Goal: Task Accomplishment & Management: Complete application form

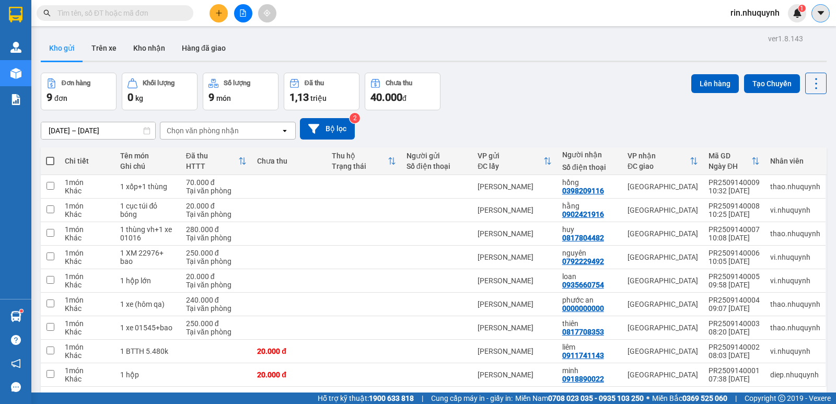
click at [816, 14] on icon "caret-down" at bounding box center [820, 12] width 9 height 9
click at [755, 11] on span "rin.nhuquynh" at bounding box center [755, 12] width 66 height 13
click at [757, 30] on span "Đăng xuất" at bounding box center [759, 32] width 44 height 11
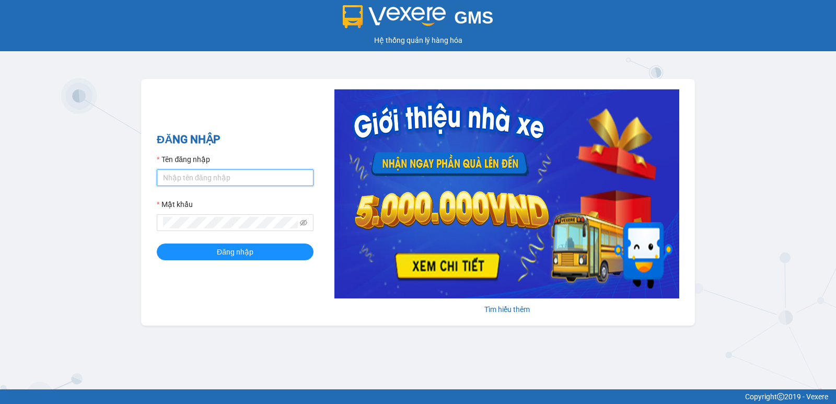
click at [205, 185] on input "Tên đăng nhập" at bounding box center [235, 177] width 157 height 17
type input "diep.nhuquynh"
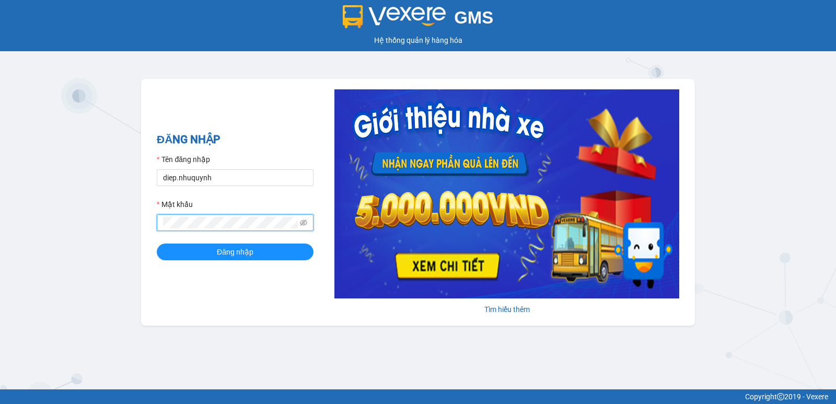
click at [157, 243] on button "Đăng nhập" at bounding box center [235, 251] width 157 height 17
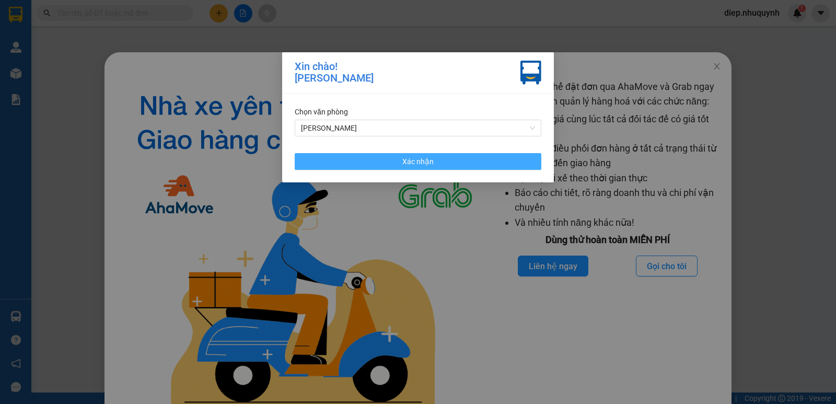
click at [438, 161] on button "Xác nhận" at bounding box center [418, 161] width 247 height 17
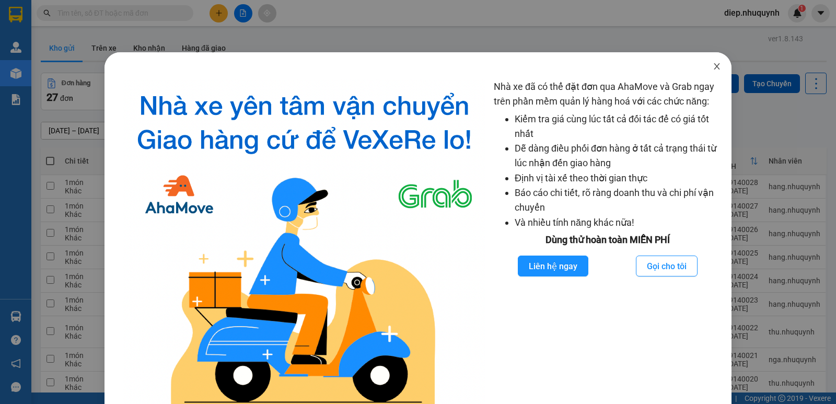
drag, startPoint x: 710, startPoint y: 69, endPoint x: 627, endPoint y: 83, distance: 84.7
click at [712, 69] on icon "close" at bounding box center [716, 66] width 8 height 8
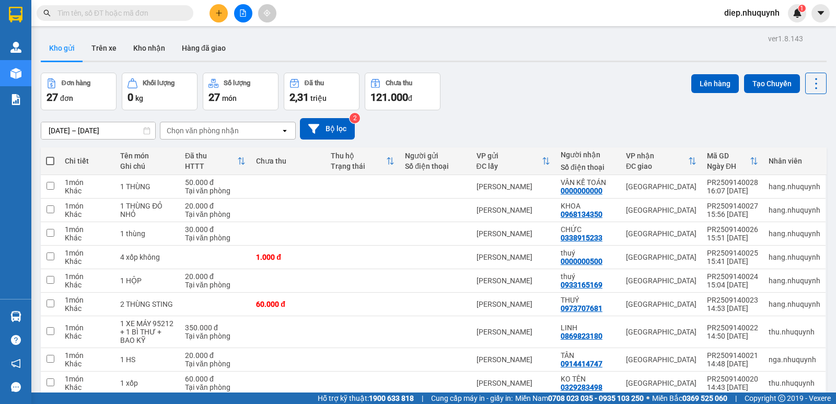
click at [224, 10] on button at bounding box center [218, 13] width 18 height 18
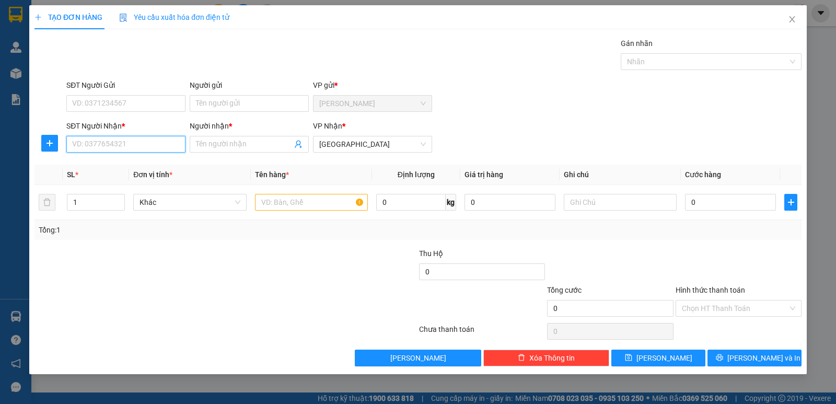
click at [144, 146] on input "SĐT Người Nhận *" at bounding box center [125, 144] width 119 height 17
type input "0938864268"
click at [136, 169] on div "0938864268 - cty eurosun" at bounding box center [126, 164] width 107 height 11
type input "cty eurosun"
type input "30.000"
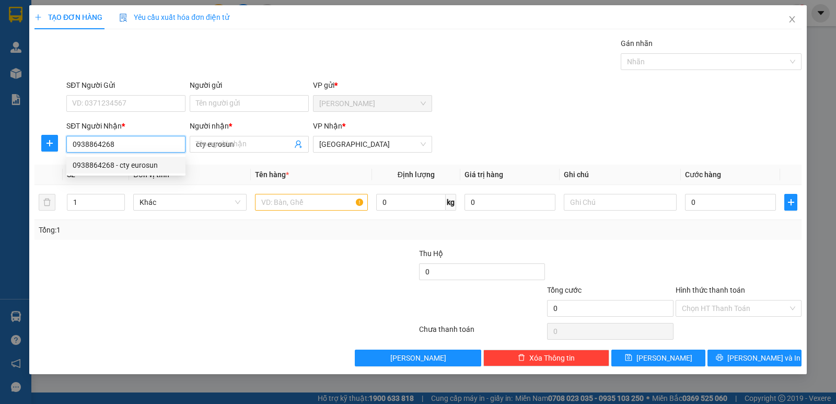
type input "30.000"
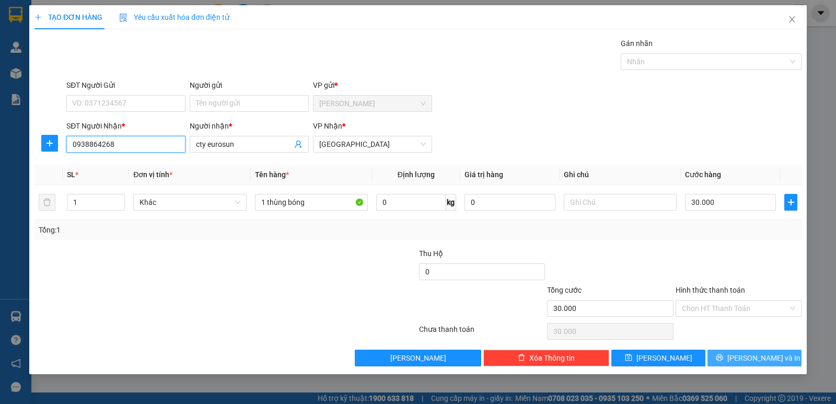
type input "0938864268"
click at [759, 356] on span "Lưu và In" at bounding box center [763, 357] width 73 height 11
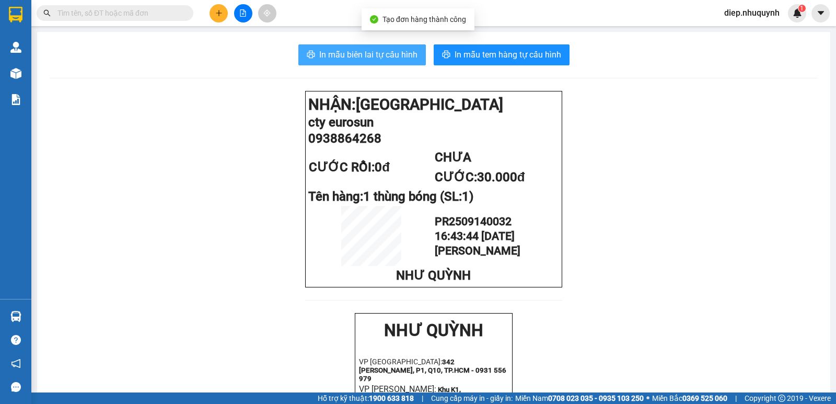
click at [382, 56] on span "In mẫu biên lai tự cấu hình" at bounding box center [368, 54] width 98 height 13
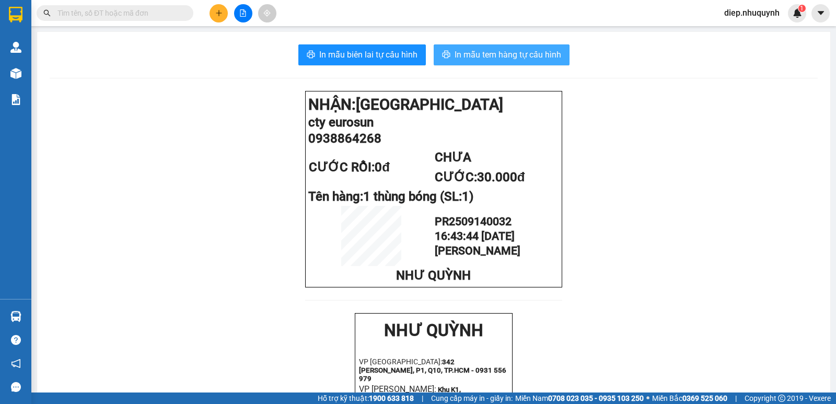
click at [463, 55] on span "In mẫu tem hàng tự cấu hình" at bounding box center [507, 54] width 107 height 13
click at [81, 11] on input "text" at bounding box center [118, 12] width 123 height 11
click at [123, 14] on input "text" at bounding box center [118, 12] width 123 height 11
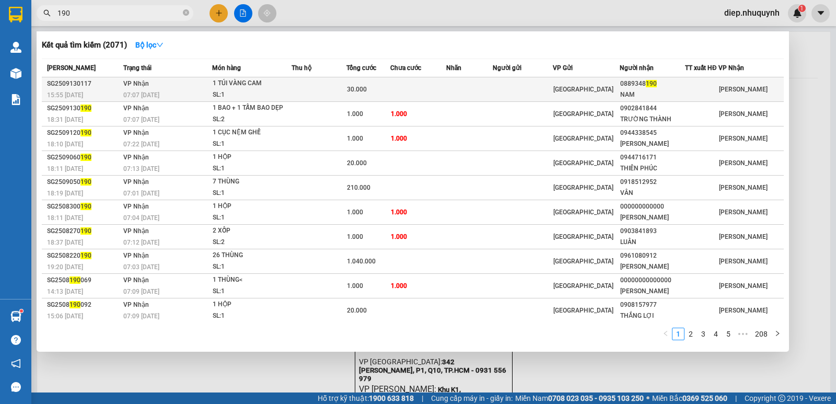
type input "190"
click at [329, 93] on td at bounding box center [318, 89] width 55 height 25
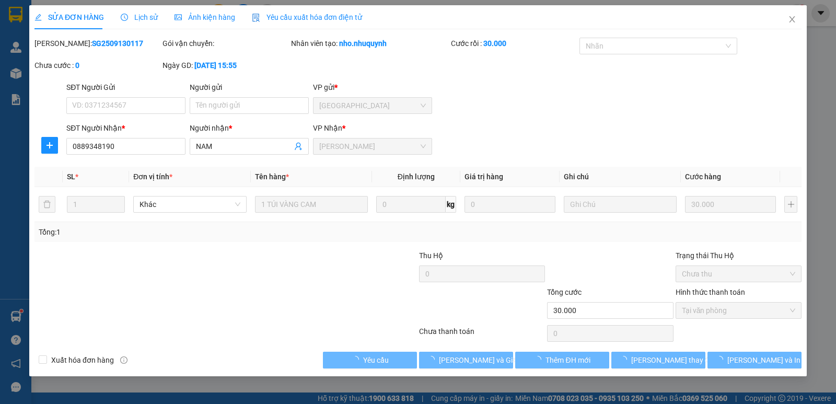
type input "0889348190"
type input "NAM"
type input "30.000"
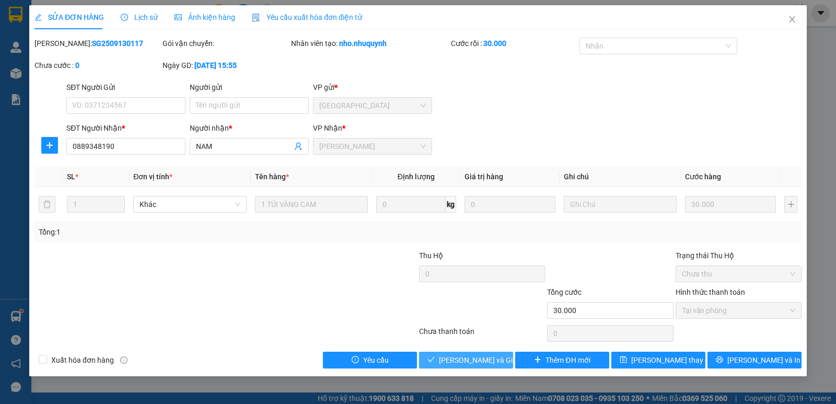
click at [468, 362] on span "Lưu và Giao hàng" at bounding box center [489, 359] width 100 height 11
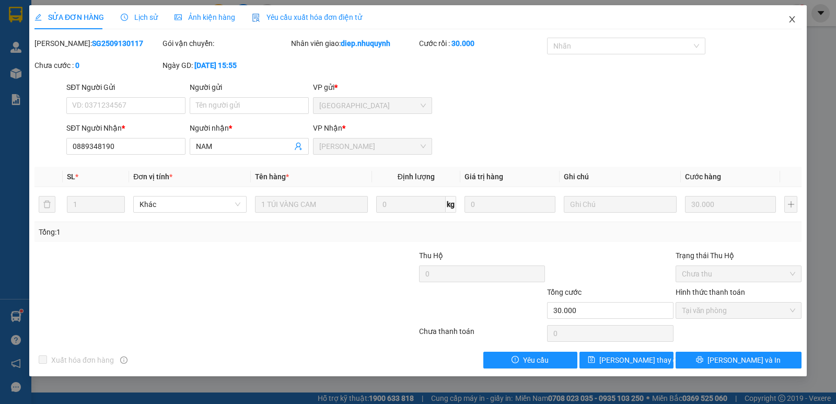
click at [790, 15] on span "Close" at bounding box center [791, 19] width 29 height 29
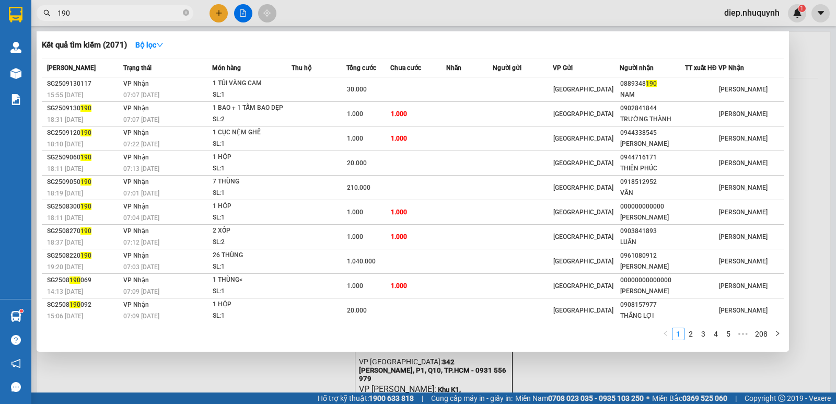
drag, startPoint x: 74, startPoint y: 16, endPoint x: 49, endPoint y: 16, distance: 24.5
click at [49, 16] on div "190" at bounding box center [102, 13] width 204 height 16
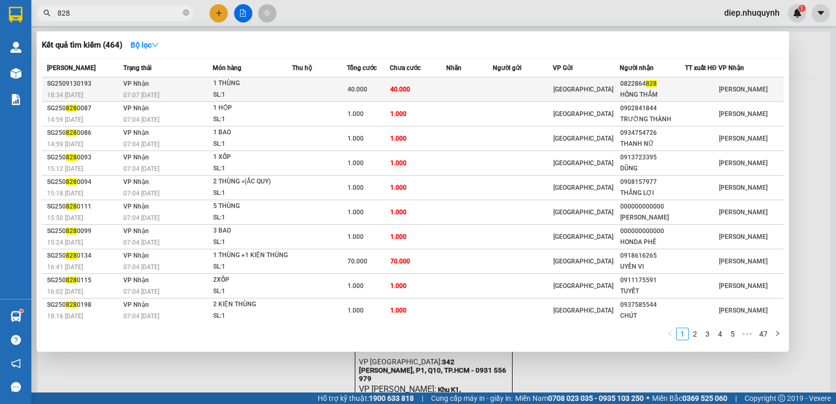
type input "828"
click at [270, 89] on div "1 THÙNG" at bounding box center [252, 83] width 78 height 11
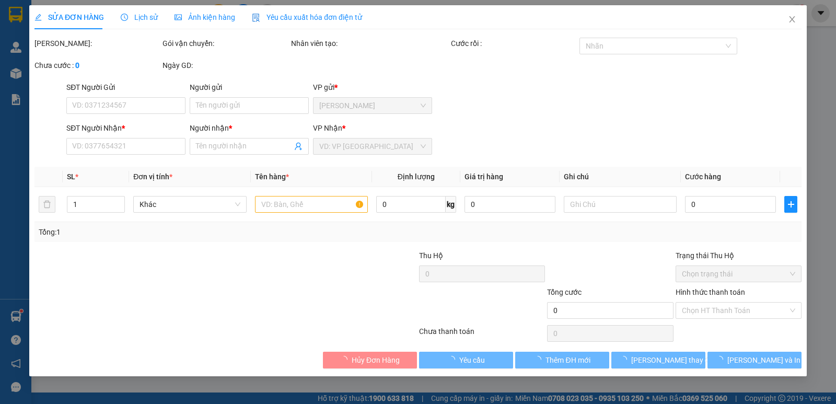
type input "0822864828"
type input "HỒNG THẮM"
type input "40.000"
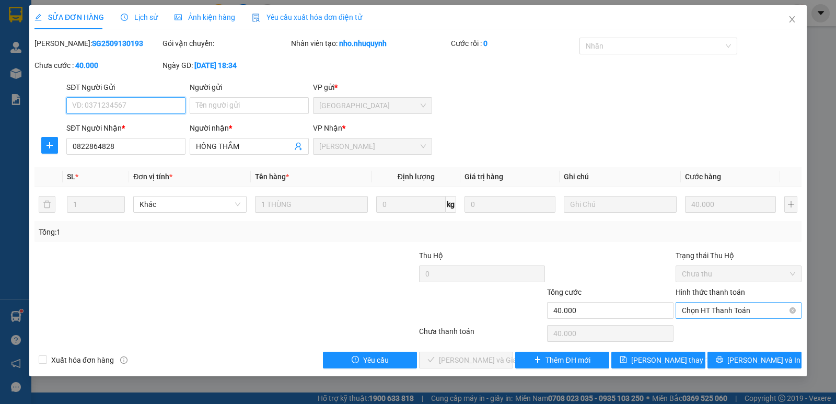
click at [719, 313] on span "Chọn HT Thanh Toán" at bounding box center [738, 310] width 113 height 16
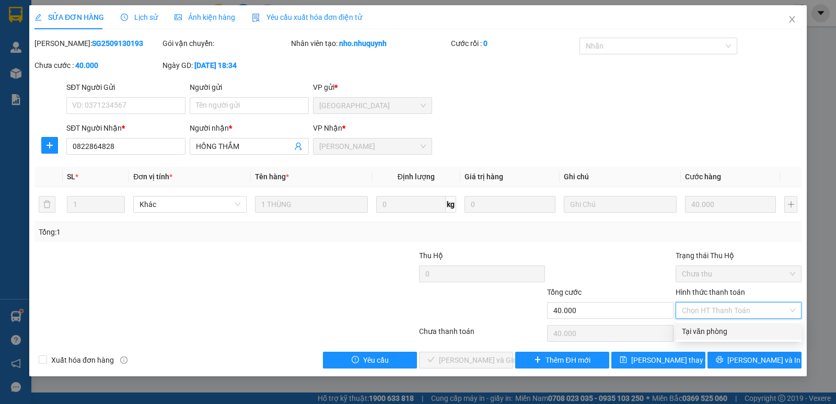
click at [715, 332] on div "Tại văn phòng" at bounding box center [738, 330] width 113 height 11
type input "0"
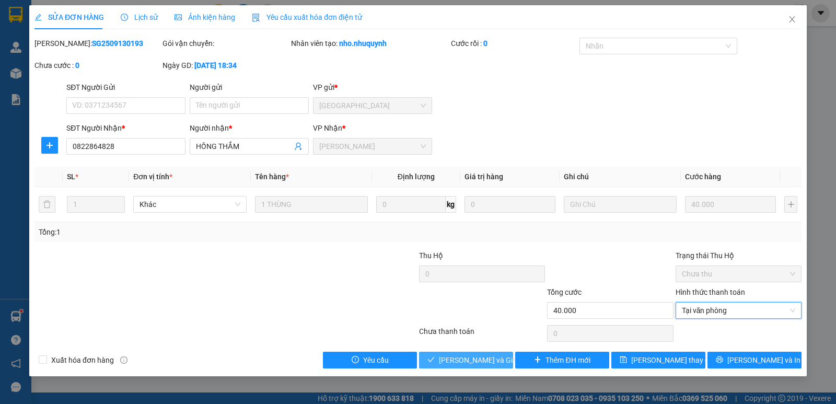
click at [487, 360] on span "Lưu và Giao hàng" at bounding box center [489, 359] width 100 height 11
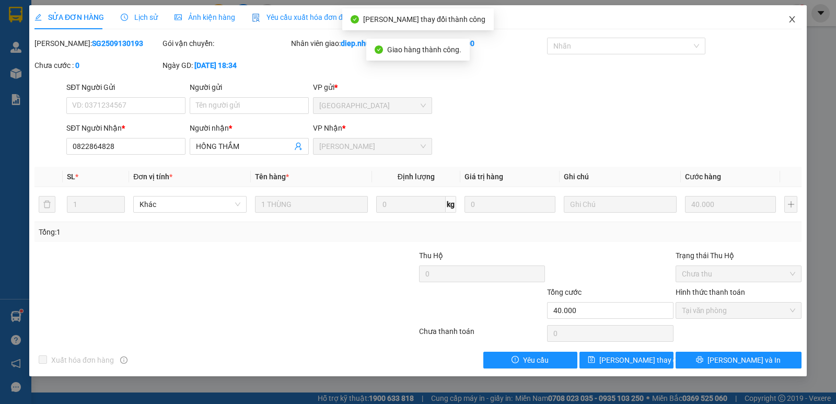
click at [794, 16] on icon "close" at bounding box center [792, 19] width 8 height 8
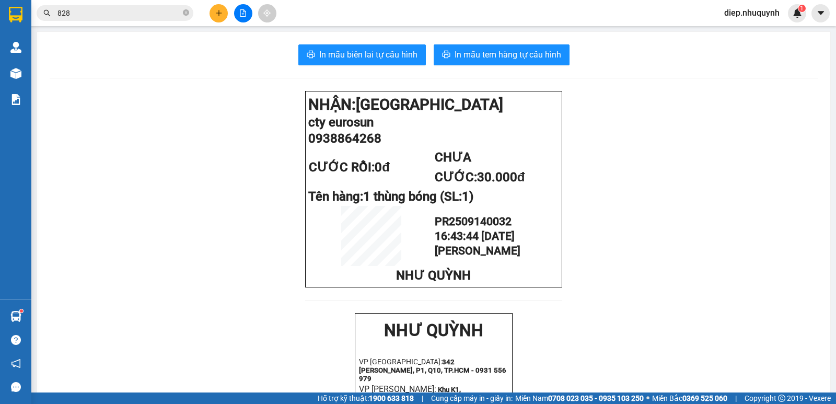
click at [216, 16] on icon "plus" at bounding box center [218, 12] width 7 height 7
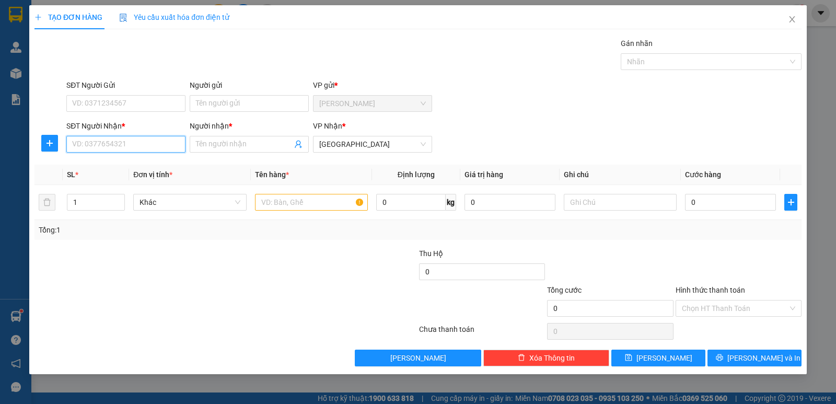
drag, startPoint x: 112, startPoint y: 147, endPoint x: 118, endPoint y: 148, distance: 6.5
click at [113, 147] on input "SĐT Người Nhận *" at bounding box center [125, 144] width 119 height 17
type input "0337328281"
click at [248, 143] on input "Người nhận *" at bounding box center [244, 143] width 96 height 11
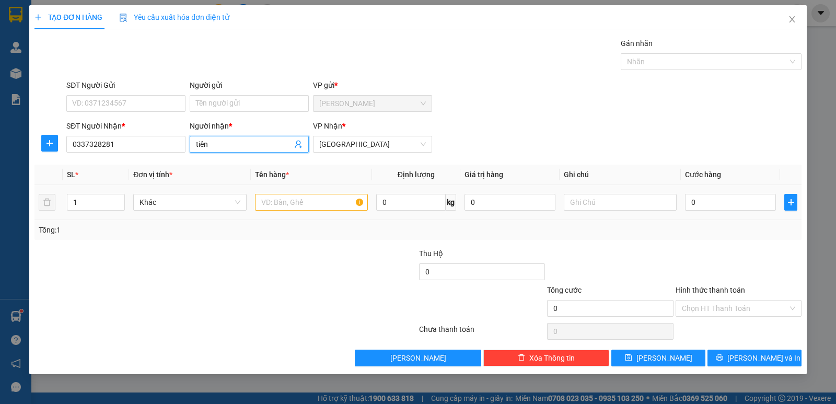
type input "tiến"
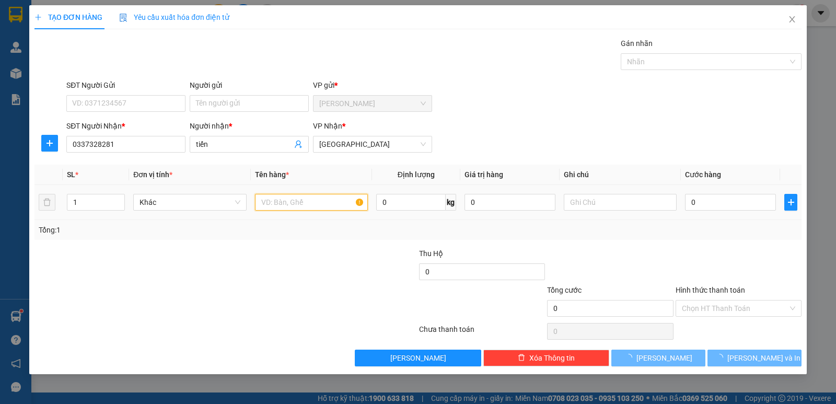
click at [280, 204] on input "text" at bounding box center [311, 202] width 113 height 17
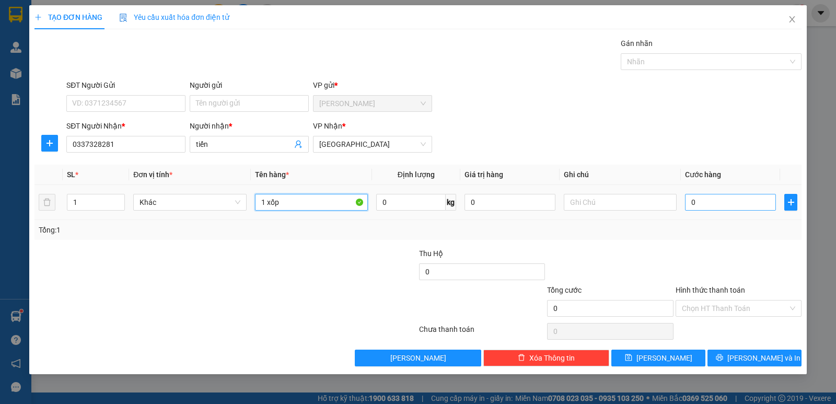
type input "1 xốp"
click at [715, 208] on input "0" at bounding box center [730, 202] width 91 height 17
type input "3"
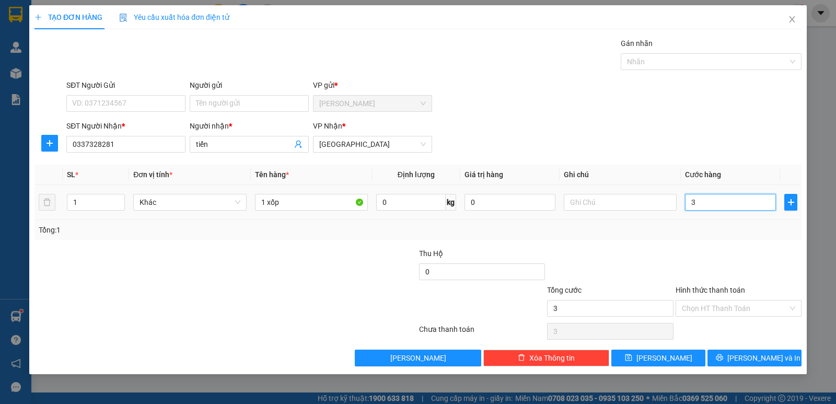
type input "30"
type input "30.000"
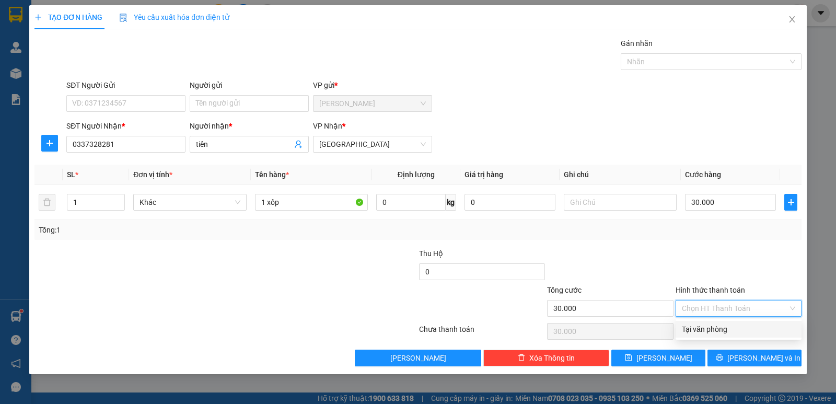
drag, startPoint x: 718, startPoint y: 309, endPoint x: 725, endPoint y: 324, distance: 16.8
click at [722, 310] on input "Hình thức thanh toán" at bounding box center [735, 308] width 106 height 16
drag, startPoint x: 725, startPoint y: 330, endPoint x: 718, endPoint y: 350, distance: 22.1
click at [725, 330] on div "Tại văn phòng" at bounding box center [738, 328] width 113 height 11
type input "0"
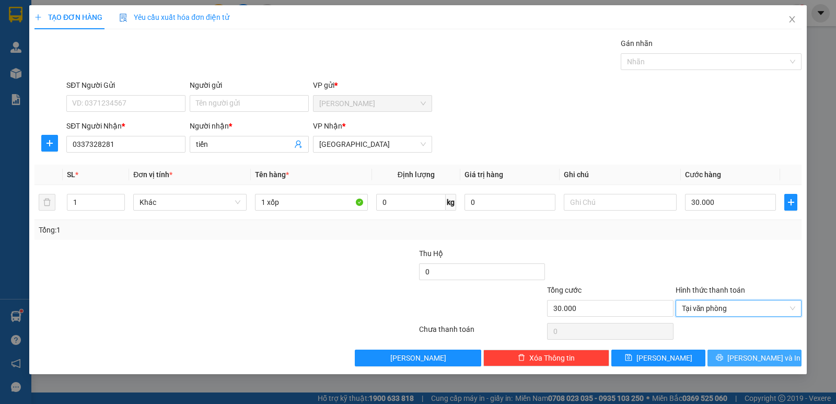
click at [754, 364] on button "Lưu và In" at bounding box center [754, 357] width 94 height 17
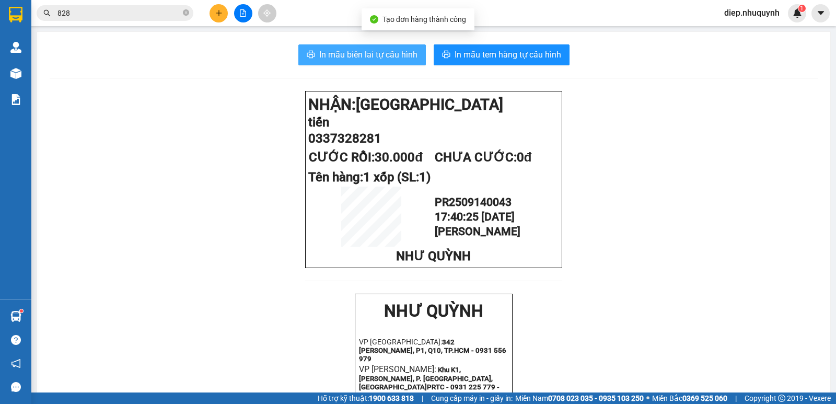
drag, startPoint x: 385, startPoint y: 59, endPoint x: 380, endPoint y: 102, distance: 43.1
click at [383, 63] on button "In mẫu biên lai tự cấu hình" at bounding box center [361, 54] width 127 height 21
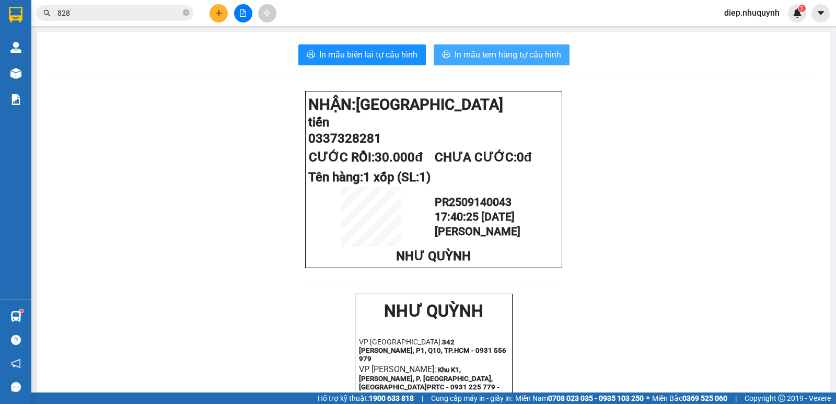
click at [500, 56] on span "In mẫu tem hàng tự cấu hình" at bounding box center [507, 54] width 107 height 13
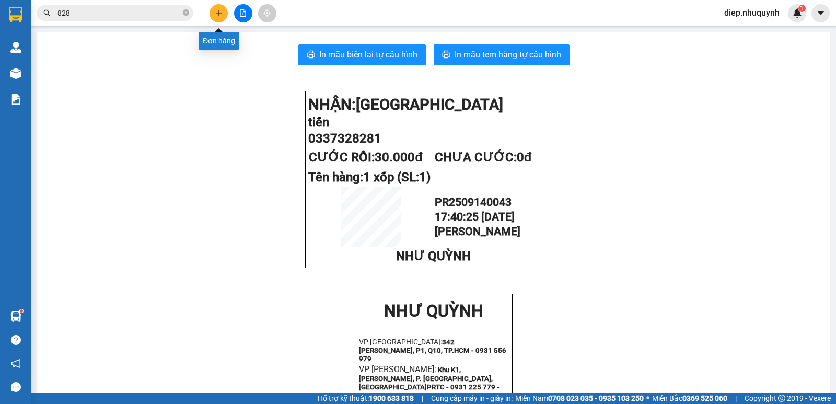
click at [214, 10] on button at bounding box center [218, 13] width 18 height 18
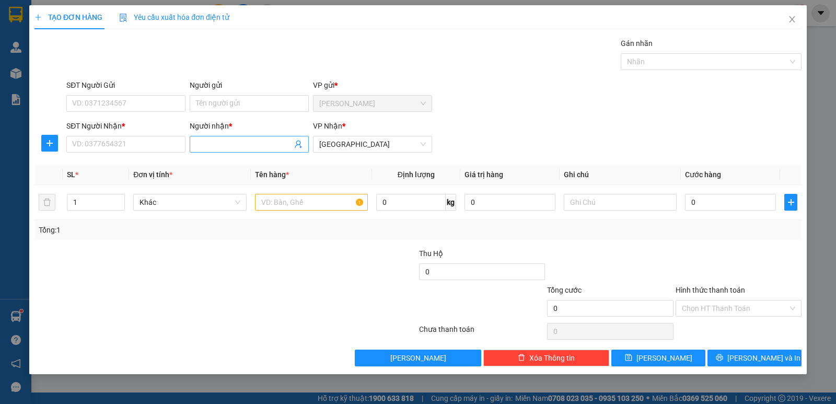
click at [231, 147] on input "Người nhận *" at bounding box center [244, 143] width 96 height 11
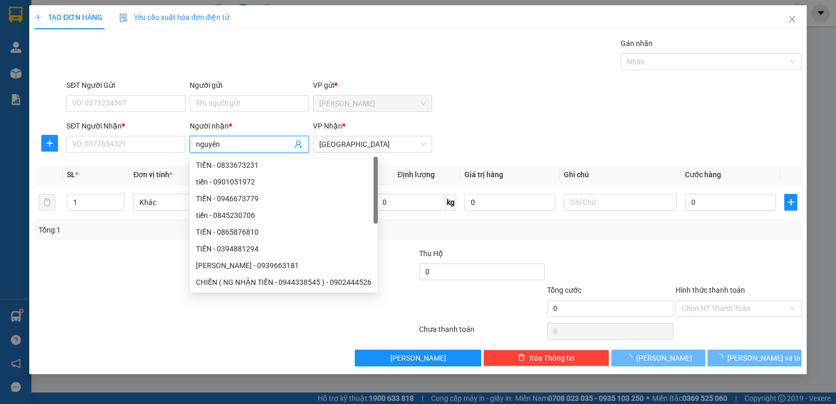
type input "nguyên"
drag, startPoint x: 147, startPoint y: 128, endPoint x: 139, endPoint y: 140, distance: 14.8
click at [146, 128] on div "SĐT Người Nhận *" at bounding box center [125, 125] width 119 height 11
click at [146, 136] on input "SĐT Người Nhận *" at bounding box center [125, 144] width 119 height 17
click at [138, 141] on input "SĐT Người Nhận *" at bounding box center [125, 144] width 119 height 17
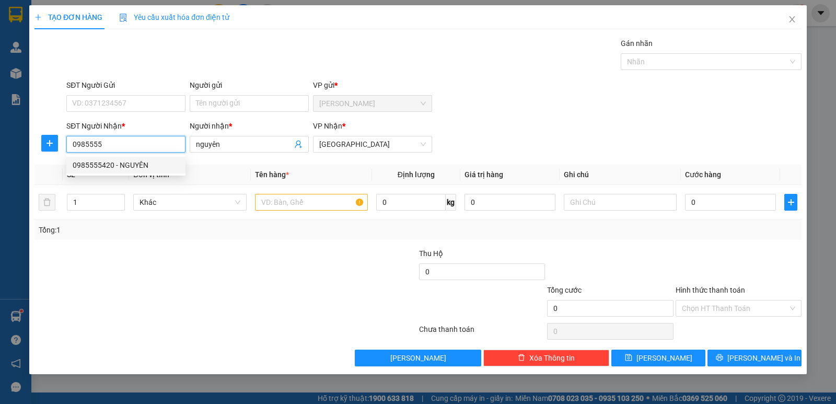
click at [104, 168] on div "0985555420 - NGUYÊN" at bounding box center [126, 164] width 107 height 11
type input "0985555420"
type input "NGUYÊN"
type input "30.000"
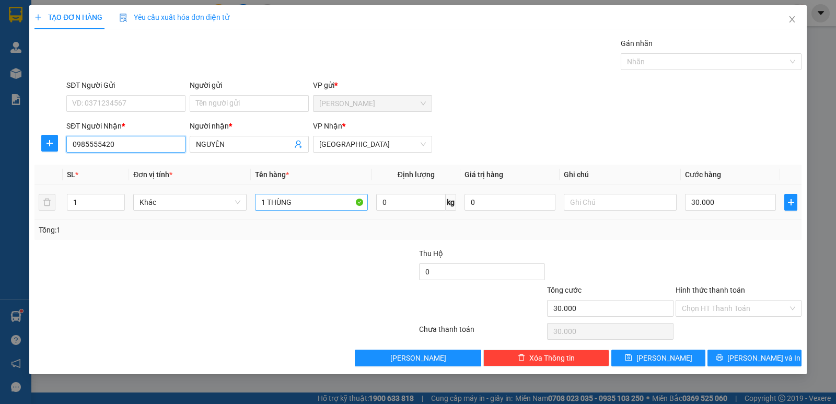
type input "0985555420"
click at [314, 204] on input "1 THÙNG" at bounding box center [311, 202] width 113 height 17
type input "1 THÙNG+1 xốp"
click at [703, 199] on input "30.000" at bounding box center [730, 202] width 91 height 17
type input "6"
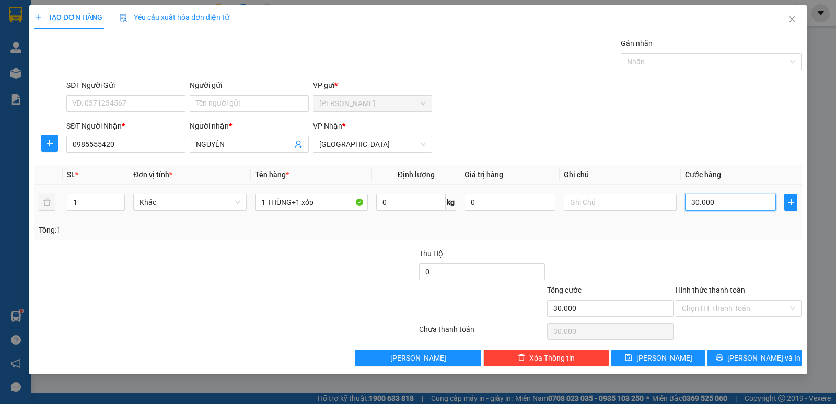
type input "6"
type input "60"
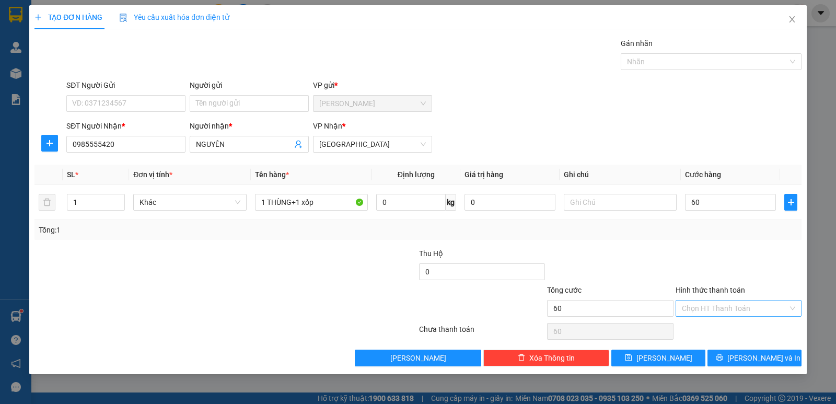
type input "60.000"
drag, startPoint x: 755, startPoint y: 312, endPoint x: 748, endPoint y: 315, distance: 7.3
click at [755, 312] on input "Hình thức thanh toán" at bounding box center [735, 308] width 106 height 16
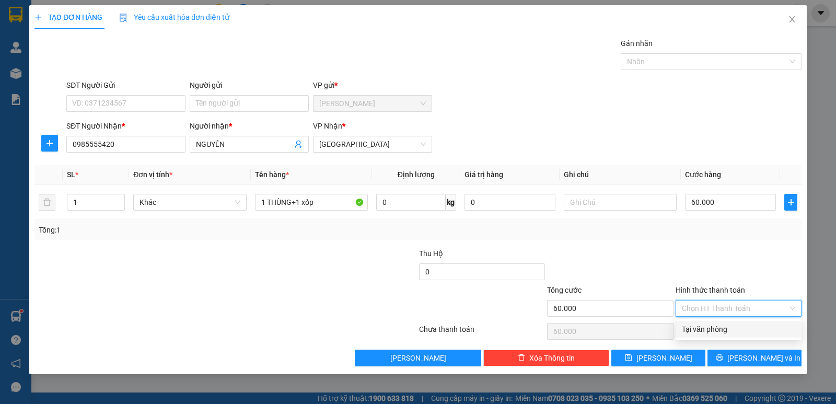
click at [726, 330] on div "Tại văn phòng" at bounding box center [738, 328] width 113 height 11
type input "0"
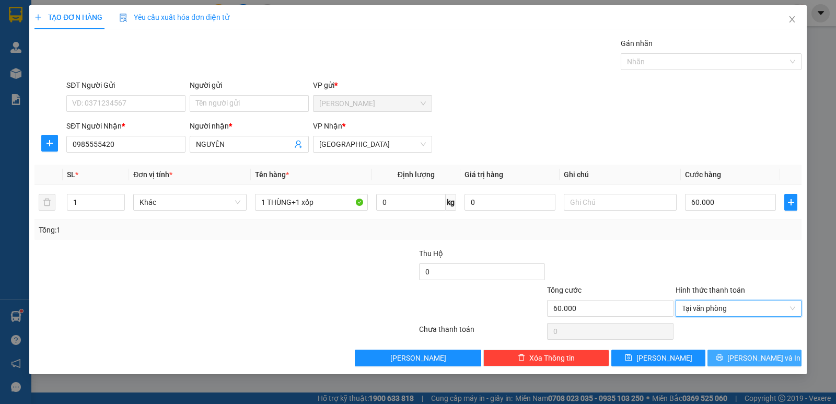
click at [747, 358] on span "Lưu và In" at bounding box center [763, 357] width 73 height 11
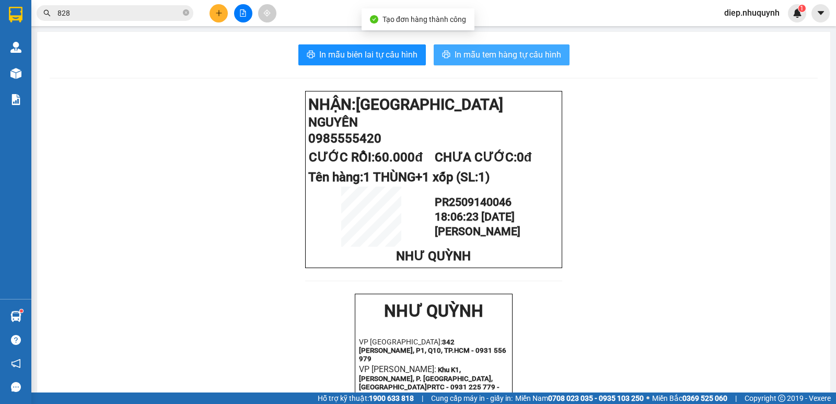
click at [476, 55] on span "In mẫu tem hàng tự cấu hình" at bounding box center [507, 54] width 107 height 13
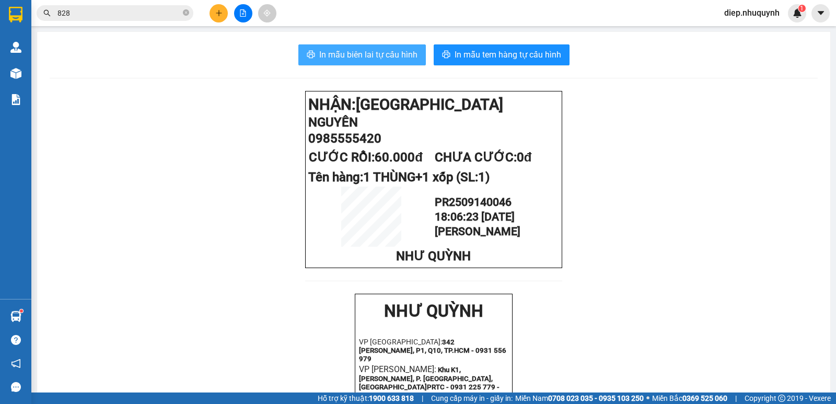
click at [362, 52] on span "In mẫu biên lai tự cấu hình" at bounding box center [368, 54] width 98 height 13
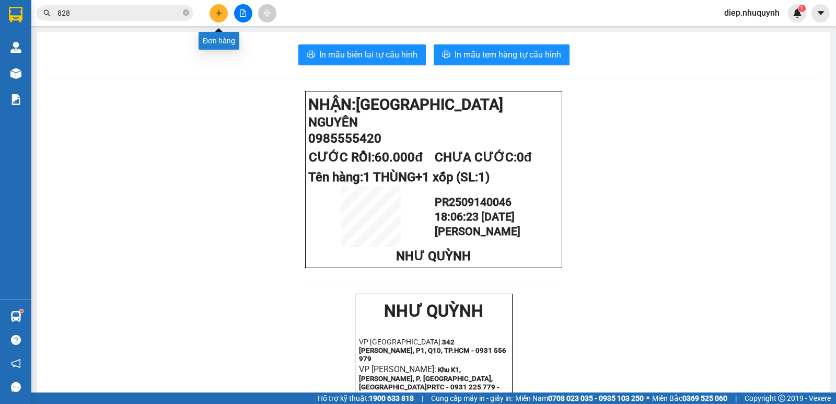
click at [214, 8] on button at bounding box center [218, 13] width 18 height 18
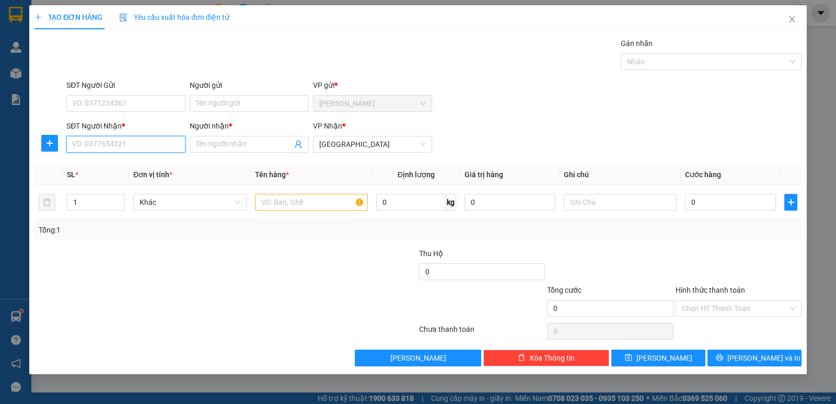
click at [122, 145] on input "SĐT Người Nhận *" at bounding box center [125, 144] width 119 height 17
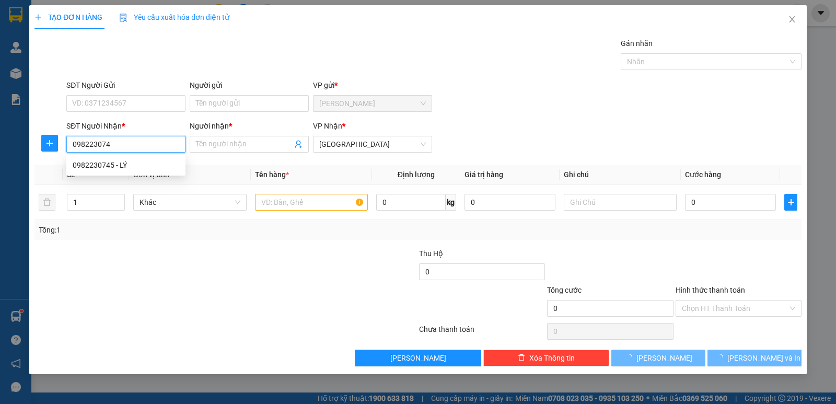
type input "0982230745"
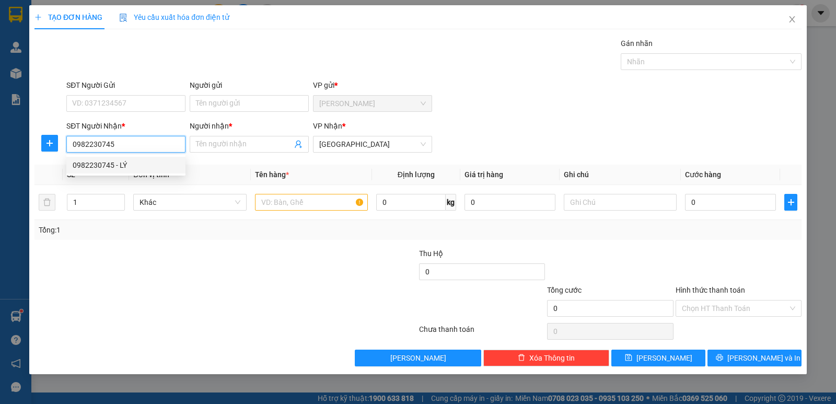
click at [104, 160] on div "0982230745 - LÝ" at bounding box center [126, 164] width 107 height 11
type input "LÝ"
type input "20.000"
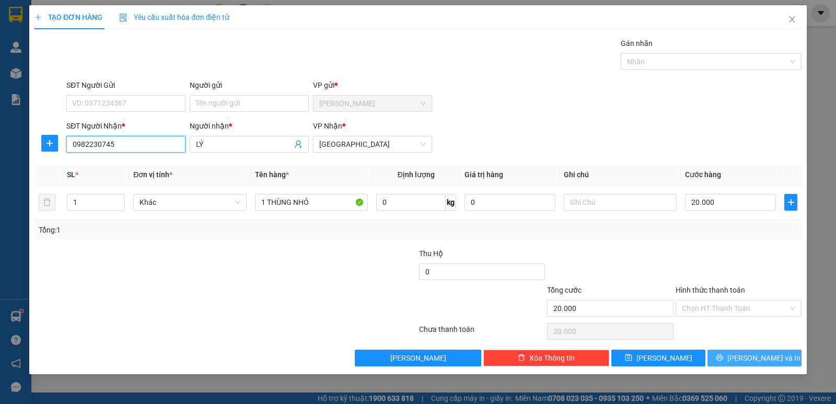
type input "0982230745"
drag, startPoint x: 745, startPoint y: 359, endPoint x: 739, endPoint y: 350, distance: 10.9
click at [746, 357] on span "Lưu và In" at bounding box center [763, 357] width 73 height 11
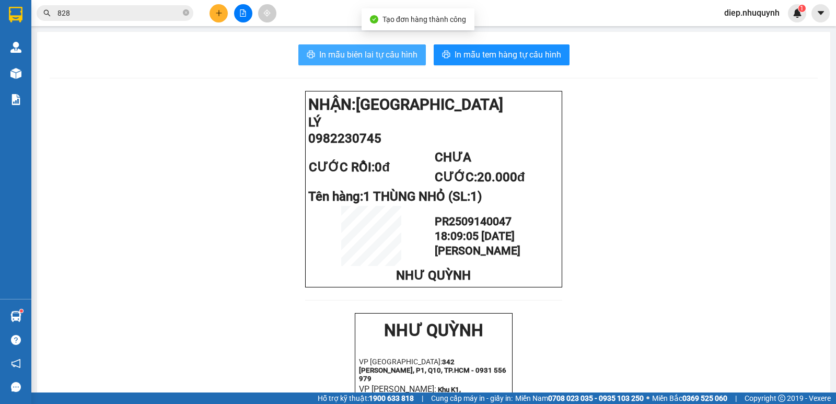
click at [375, 60] on span "In mẫu biên lai tự cấu hình" at bounding box center [368, 54] width 98 height 13
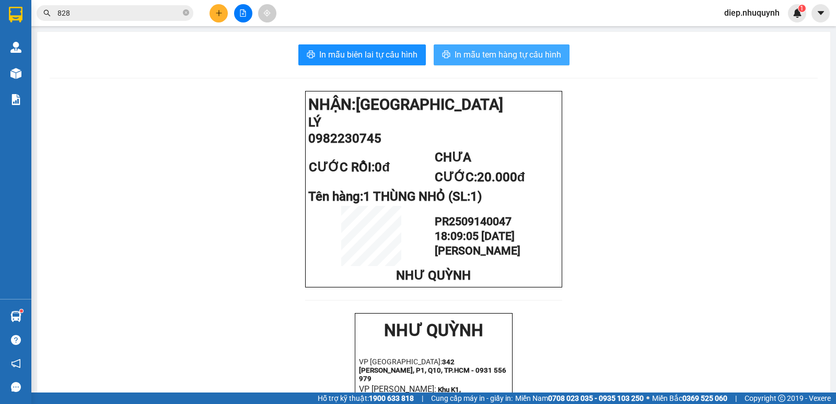
click at [469, 51] on span "In mẫu tem hàng tự cấu hình" at bounding box center [507, 54] width 107 height 13
click at [220, 10] on icon "plus" at bounding box center [218, 12] width 7 height 7
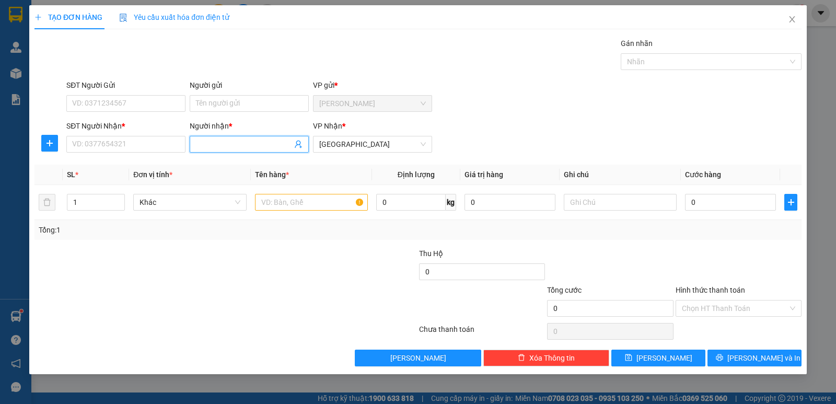
click at [215, 148] on input "Người nhận *" at bounding box center [244, 143] width 96 height 11
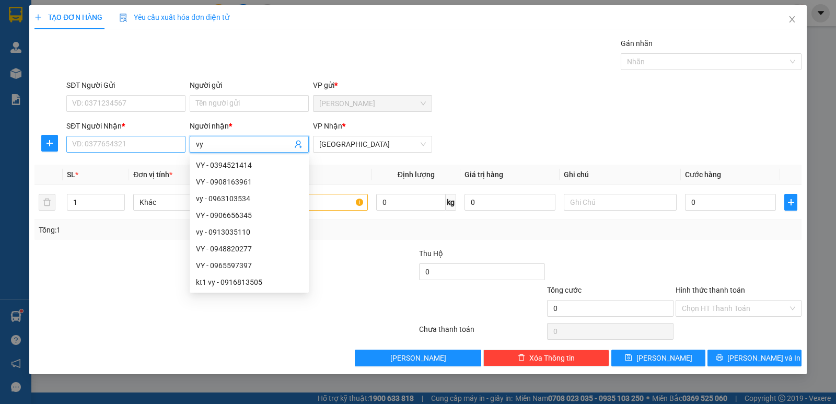
type input "vy"
click at [119, 146] on input "SĐT Người Nhận *" at bounding box center [125, 144] width 119 height 17
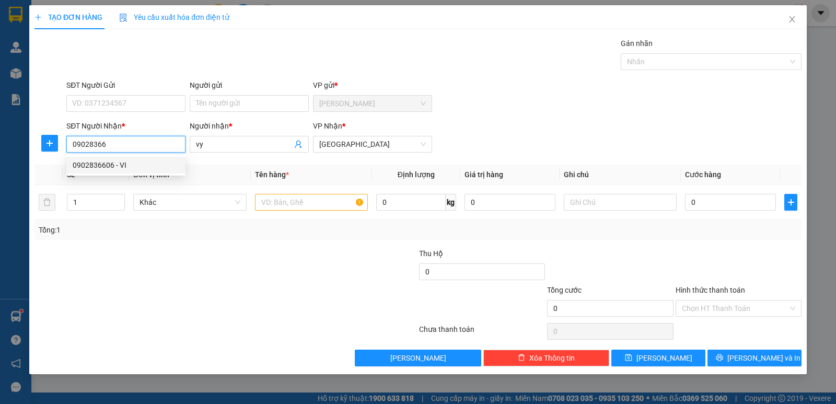
click at [126, 163] on div "0902836606 - VI" at bounding box center [126, 164] width 107 height 11
type input "0902836606"
type input "VI"
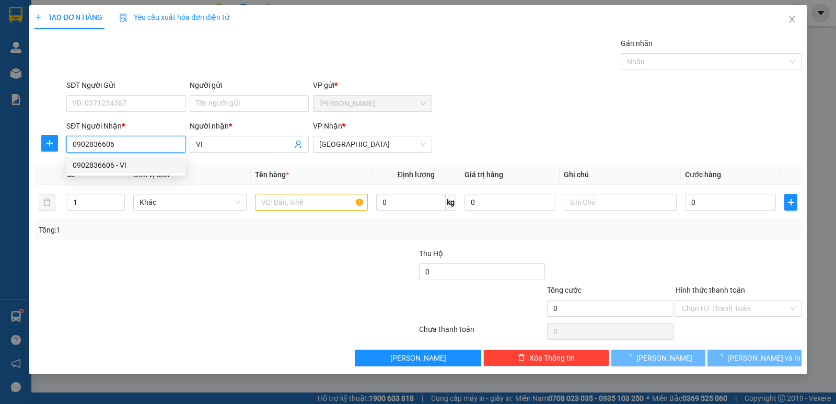
type input "50.000"
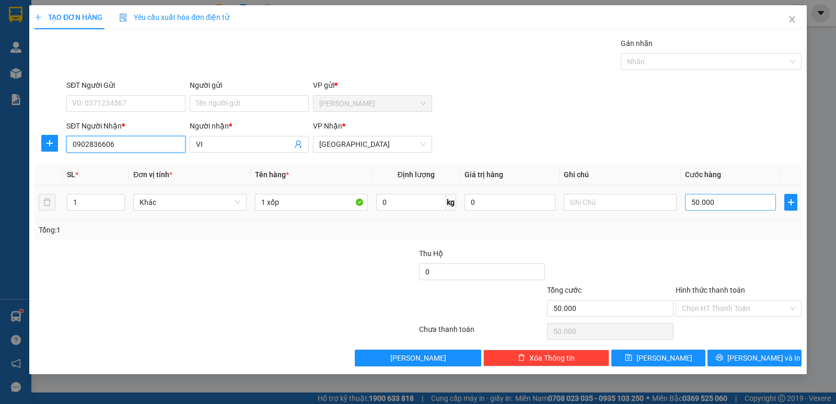
type input "0902836606"
click at [714, 202] on input "50.000" at bounding box center [730, 202] width 91 height 17
type input "4"
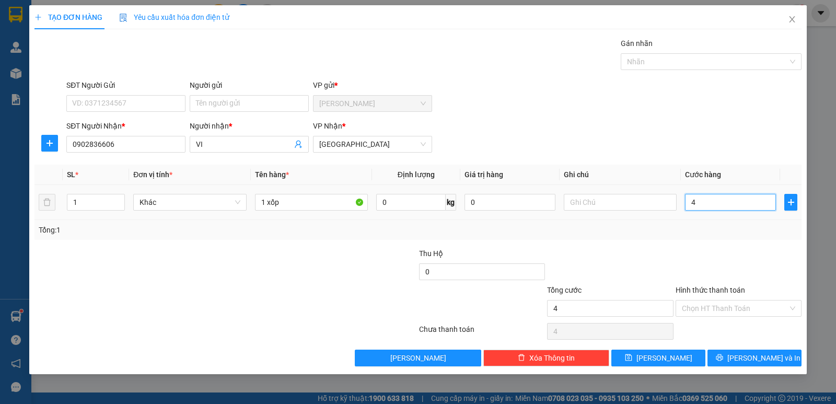
type input "40"
type input "40.000"
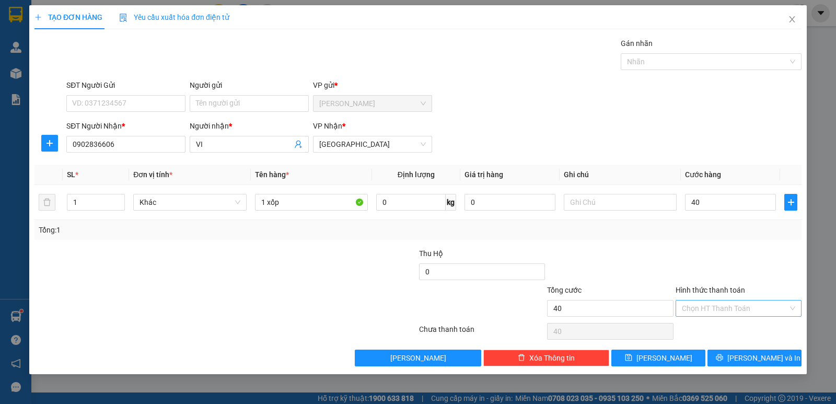
type input "40.000"
click at [742, 313] on input "Hình thức thanh toán" at bounding box center [735, 308] width 106 height 16
click at [740, 332] on div "Tại văn phòng" at bounding box center [738, 328] width 113 height 11
type input "0"
click at [766, 360] on span "Lưu và In" at bounding box center [763, 357] width 73 height 11
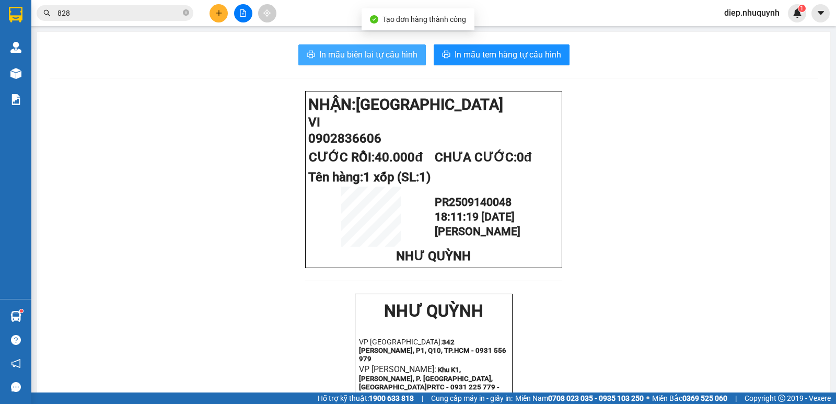
click at [370, 48] on span "In mẫu biên lai tự cấu hình" at bounding box center [368, 54] width 98 height 13
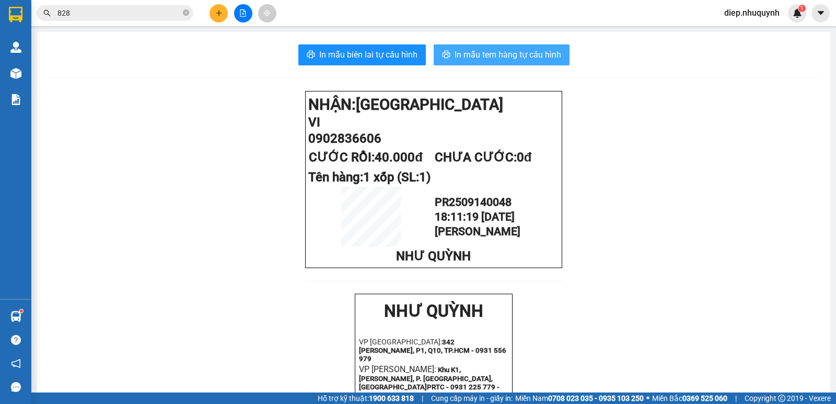
click at [538, 58] on span "In mẫu tem hàng tự cấu hình" at bounding box center [507, 54] width 107 height 13
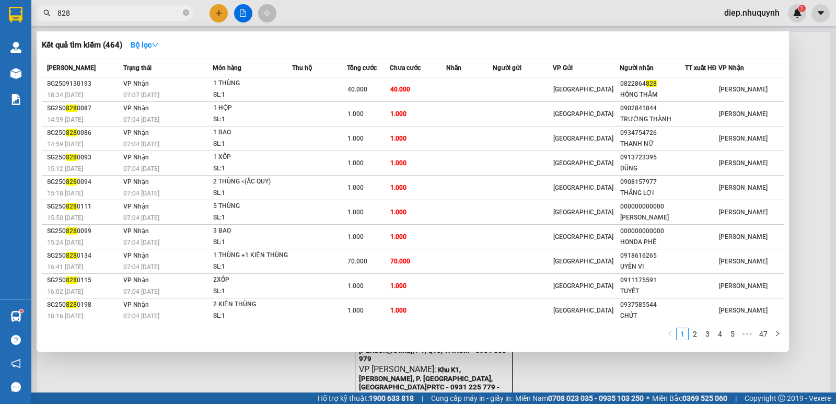
drag, startPoint x: 74, startPoint y: 12, endPoint x: 46, endPoint y: 5, distance: 28.5
click at [46, 5] on span "828" at bounding box center [115, 13] width 157 height 16
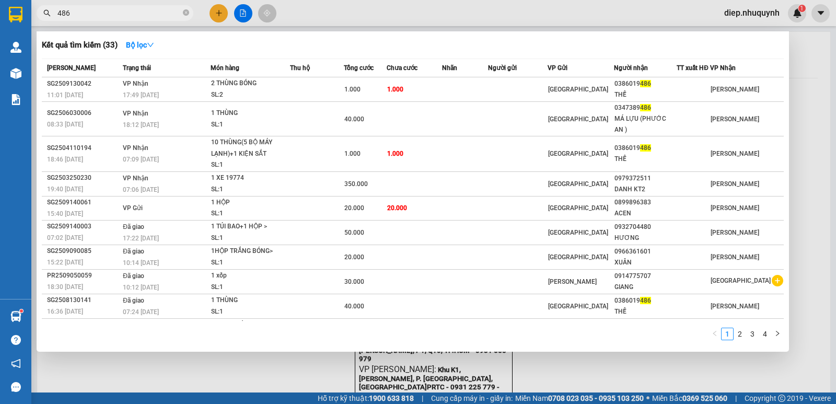
type input "486"
click at [214, 12] on div at bounding box center [418, 202] width 836 height 404
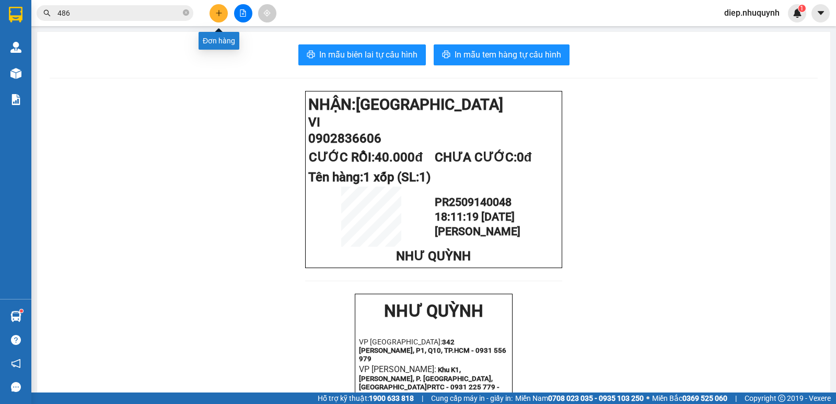
click at [214, 12] on button at bounding box center [218, 13] width 18 height 18
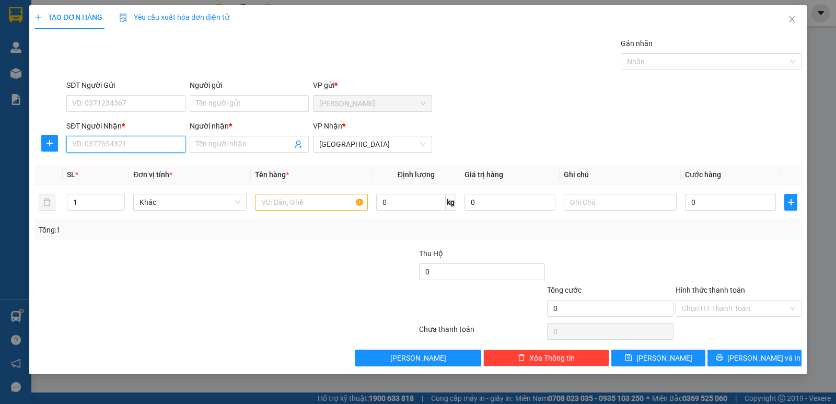
drag, startPoint x: 138, startPoint y: 147, endPoint x: 149, endPoint y: 142, distance: 12.6
click at [140, 147] on input "SĐT Người Nhận *" at bounding box center [125, 144] width 119 height 17
type input "0908022115"
click at [144, 167] on div "0908022115 - uyên" at bounding box center [126, 164] width 107 height 11
type input "uyên"
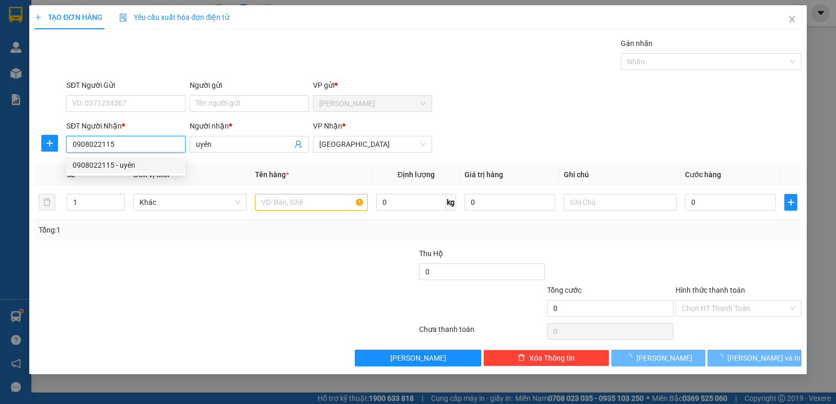
type input "40.000"
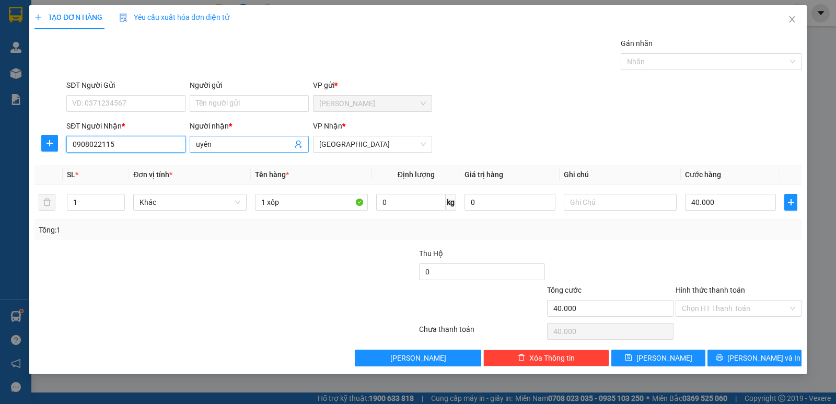
type input "0908022115"
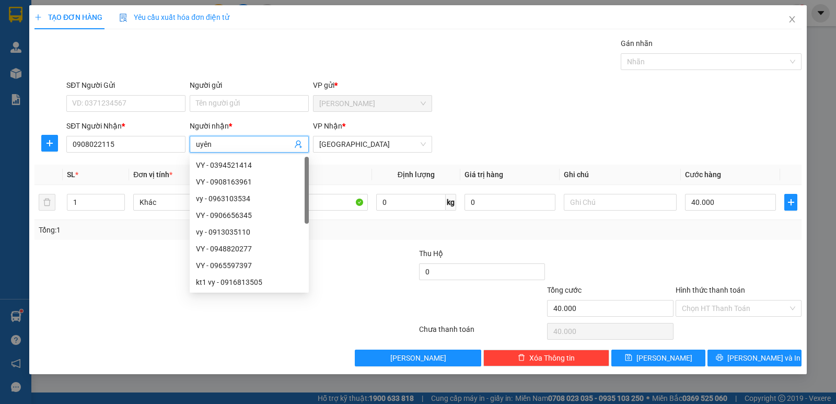
drag, startPoint x: 223, startPoint y: 146, endPoint x: 193, endPoint y: 142, distance: 30.7
click at [193, 142] on span "uyên" at bounding box center [249, 144] width 119 height 17
type input "nguyên"
click at [736, 305] on input "Hình thức thanh toán" at bounding box center [735, 308] width 106 height 16
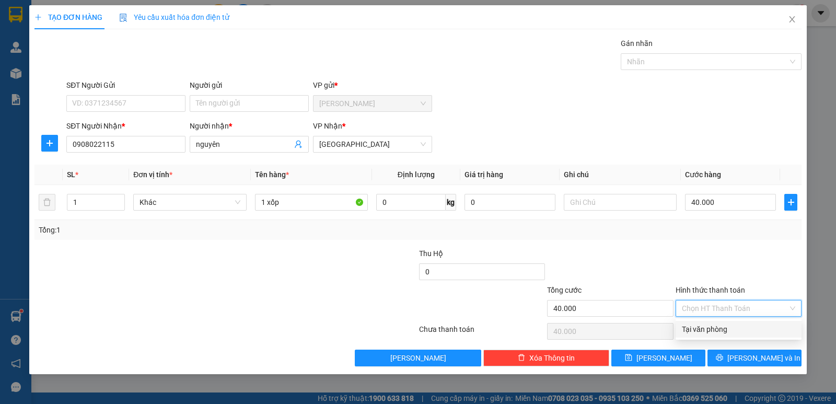
drag, startPoint x: 728, startPoint y: 325, endPoint x: 734, endPoint y: 332, distance: 8.9
click at [728, 326] on div "Tại văn phòng" at bounding box center [738, 328] width 113 height 11
type input "0"
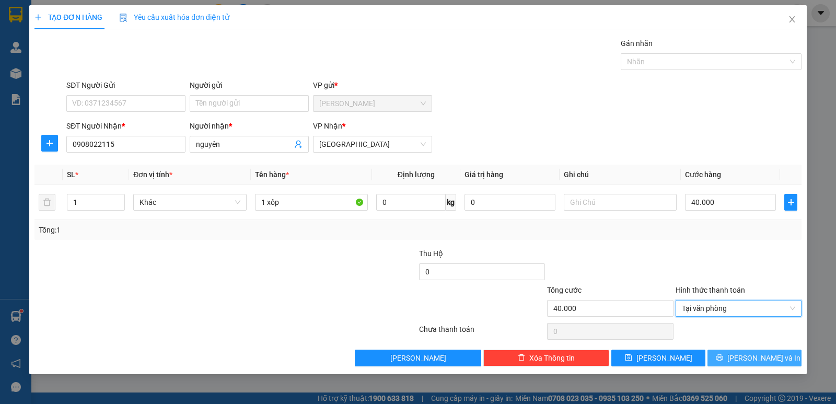
drag, startPoint x: 760, startPoint y: 362, endPoint x: 750, endPoint y: 360, distance: 10.3
click at [760, 362] on span "Lưu và In" at bounding box center [763, 357] width 73 height 11
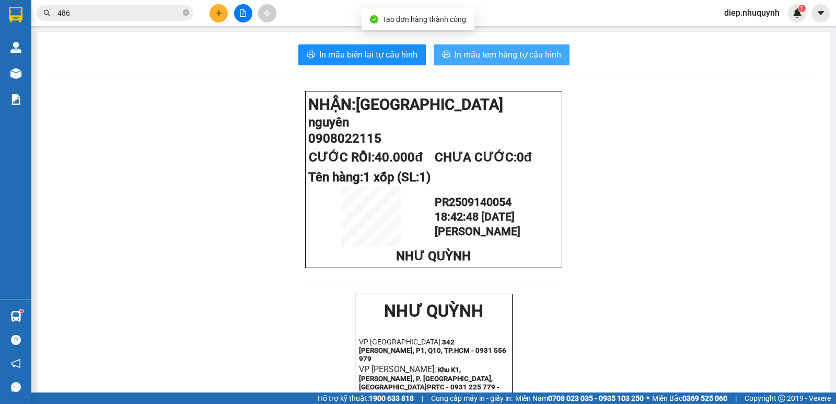
click at [457, 53] on span "In mẫu tem hàng tự cấu hình" at bounding box center [507, 54] width 107 height 13
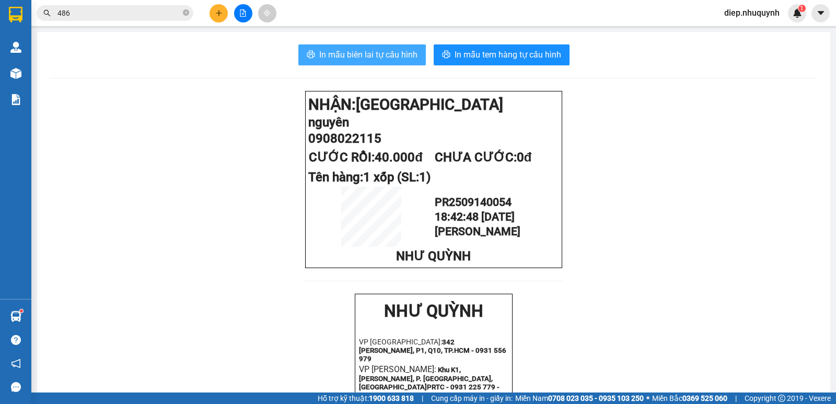
click at [386, 52] on span "In mẫu biên lai tự cấu hình" at bounding box center [368, 54] width 98 height 13
click at [219, 18] on button at bounding box center [218, 13] width 18 height 18
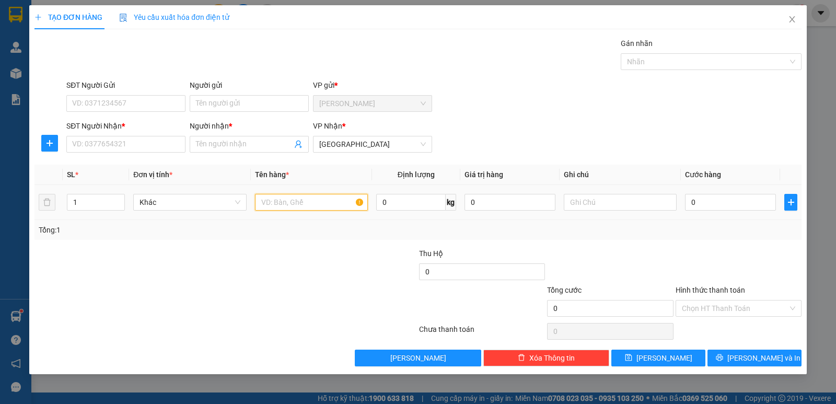
click at [306, 203] on input "text" at bounding box center [311, 202] width 113 height 17
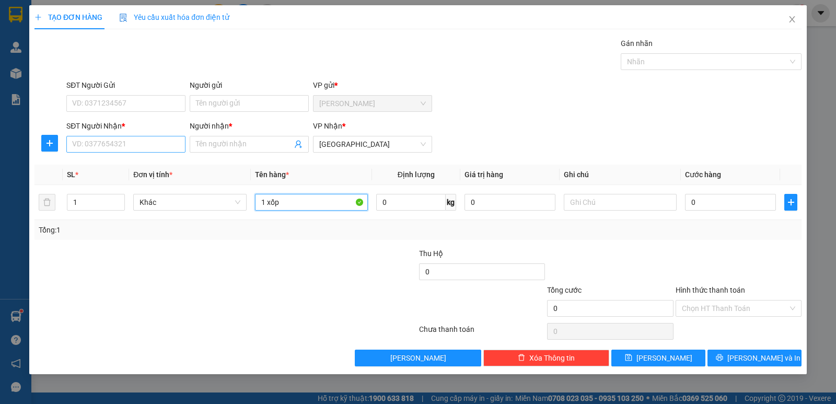
type input "1 xốp"
click at [165, 149] on input "SĐT Người Nhận *" at bounding box center [125, 144] width 119 height 17
type input "0944106183"
click at [236, 150] on span at bounding box center [249, 144] width 119 height 17
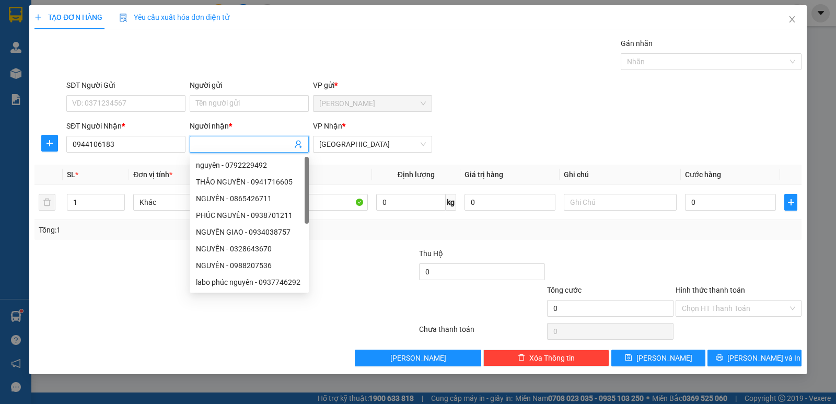
click at [232, 146] on input "Người nhận *" at bounding box center [244, 143] width 96 height 11
type input "nhi"
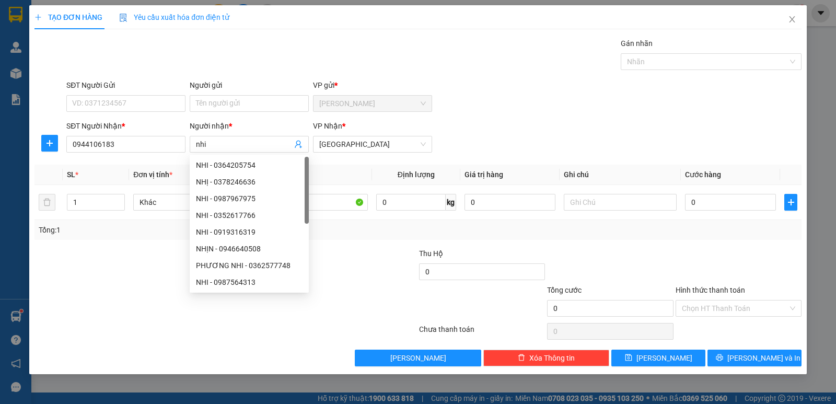
click at [738, 263] on div at bounding box center [738, 266] width 128 height 37
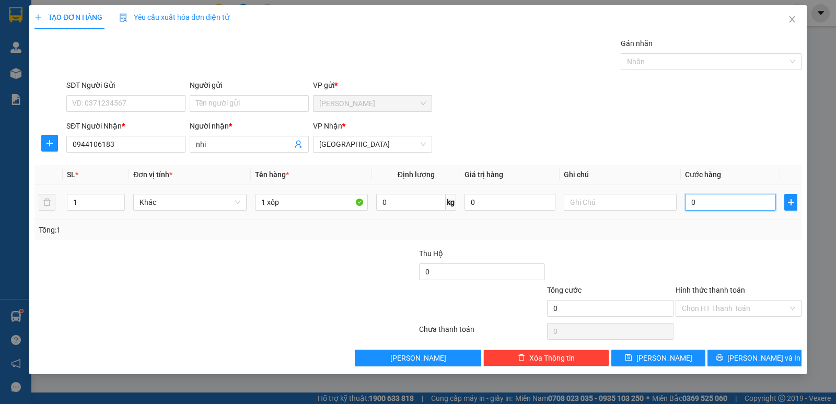
click at [723, 206] on input "0" at bounding box center [730, 202] width 91 height 17
type input "4"
type input "40"
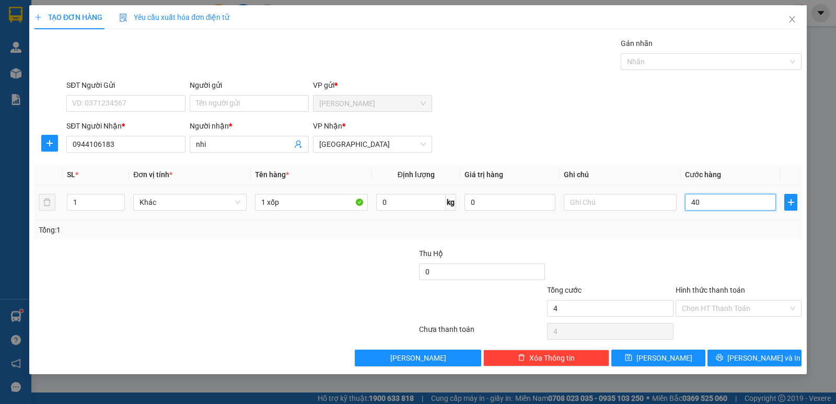
type input "40"
type input "40.000"
drag, startPoint x: 719, startPoint y: 309, endPoint x: 722, endPoint y: 324, distance: 16.0
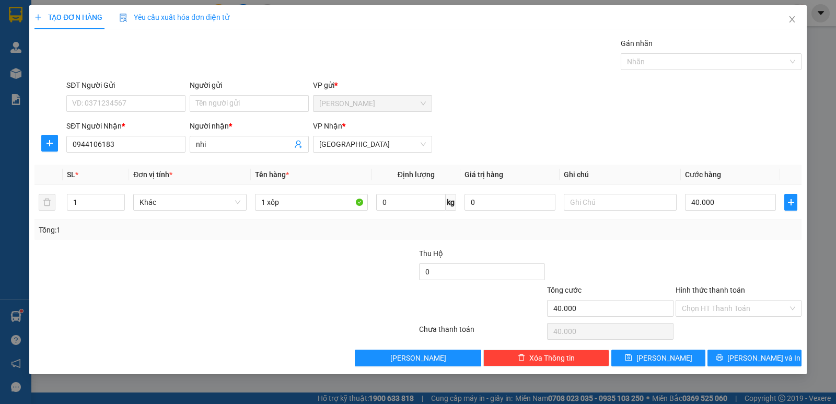
click at [719, 308] on input "Hình thức thanh toán" at bounding box center [735, 308] width 106 height 16
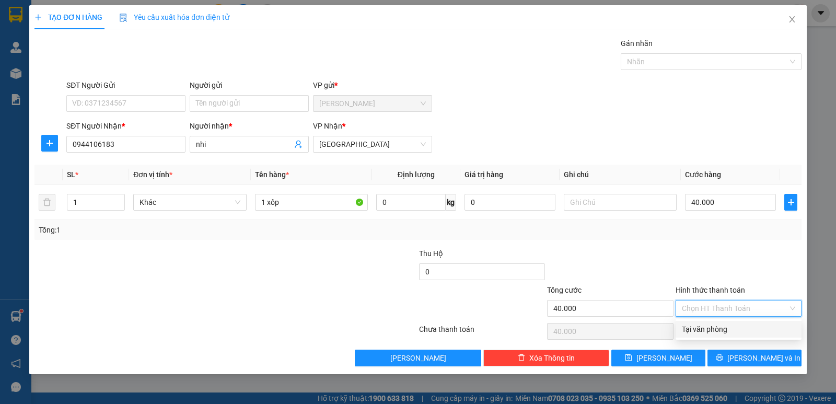
click at [720, 332] on div "Tại văn phòng" at bounding box center [738, 328] width 113 height 11
type input "0"
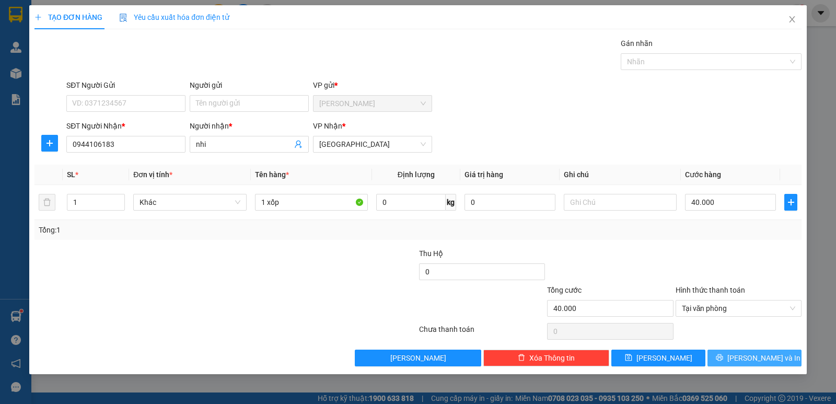
click at [763, 355] on span "Lưu và In" at bounding box center [763, 357] width 73 height 11
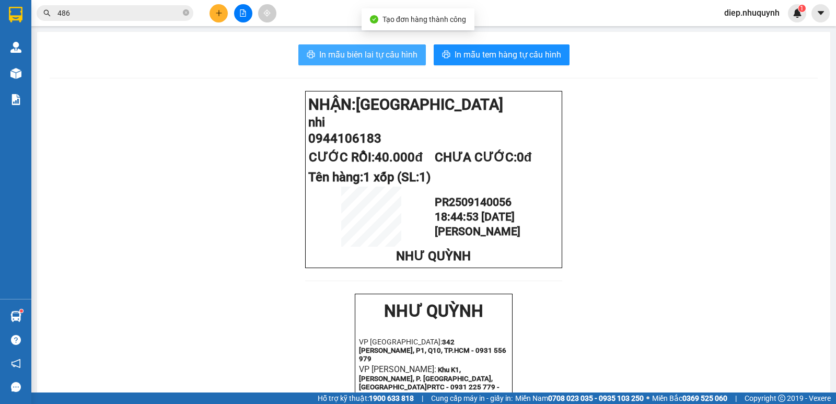
click at [376, 63] on button "In mẫu biên lai tự cấu hình" at bounding box center [361, 54] width 127 height 21
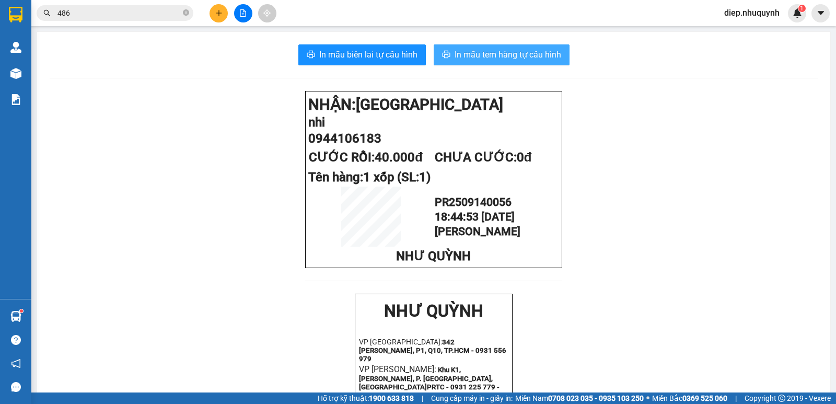
click at [518, 56] on span "In mẫu tem hàng tự cấu hình" at bounding box center [507, 54] width 107 height 13
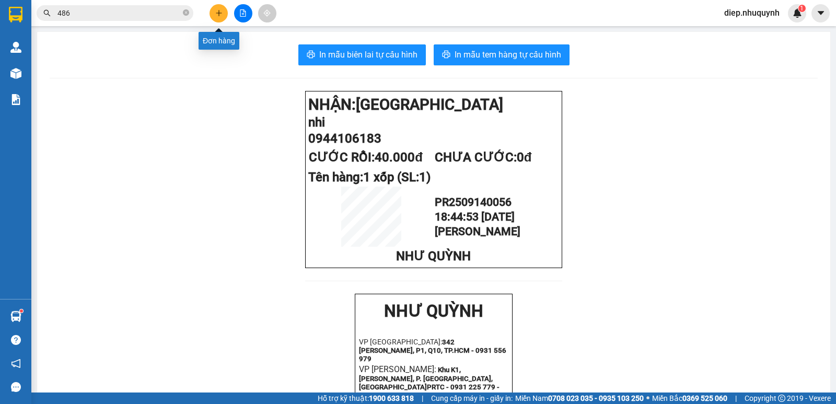
click at [220, 19] on button at bounding box center [218, 13] width 18 height 18
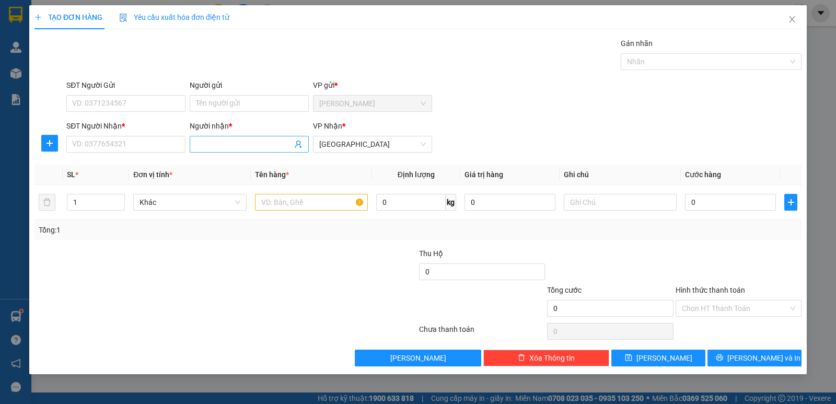
click at [237, 147] on input "Người nhận *" at bounding box center [244, 143] width 96 height 11
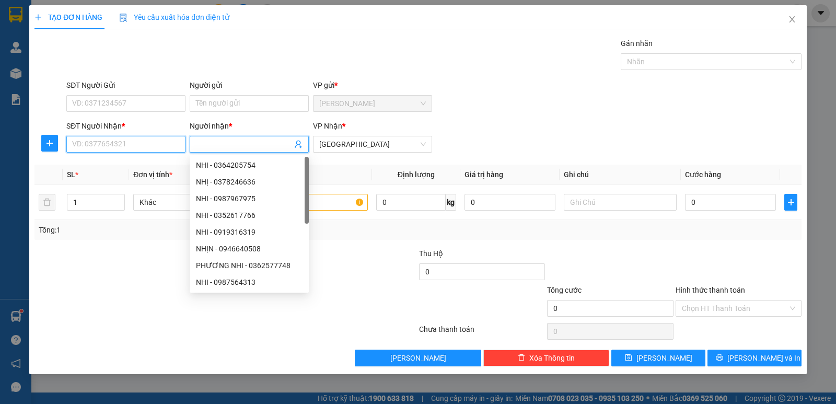
click at [107, 150] on input "SĐT Người Nhận *" at bounding box center [125, 144] width 119 height 17
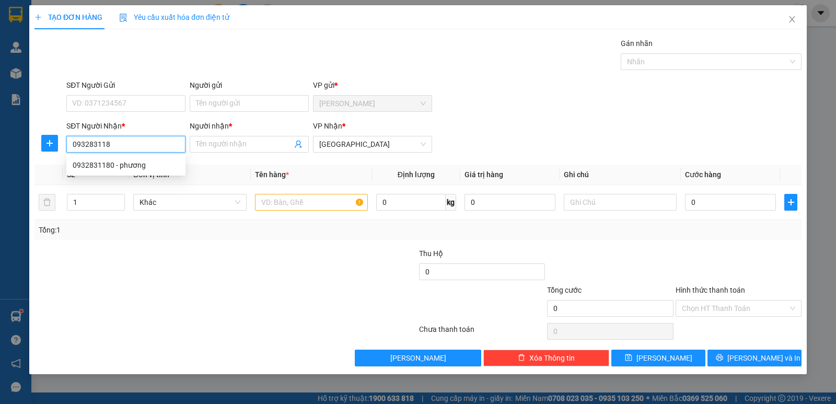
type input "0932831180"
click at [141, 161] on div "0932831180 - phương" at bounding box center [126, 164] width 107 height 11
type input "phương"
type input "100.000"
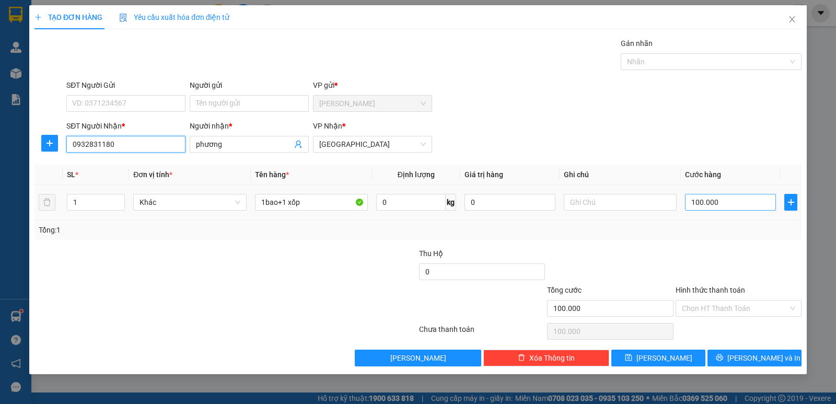
type input "0932831180"
click at [720, 202] on input "100.000" at bounding box center [730, 202] width 91 height 17
type input "8"
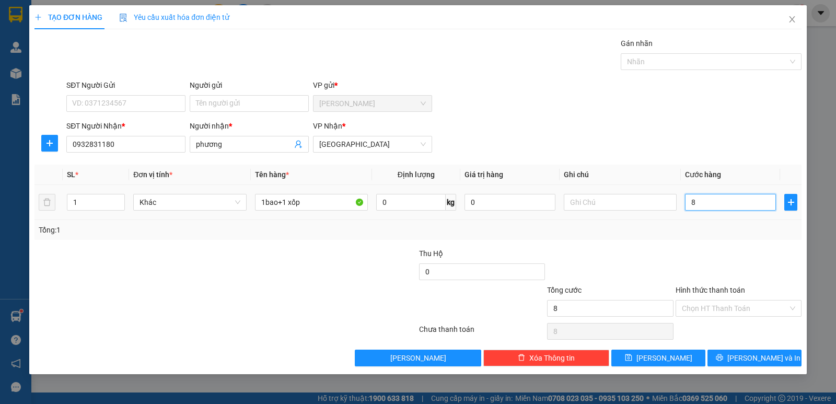
type input "80"
type input "80.000"
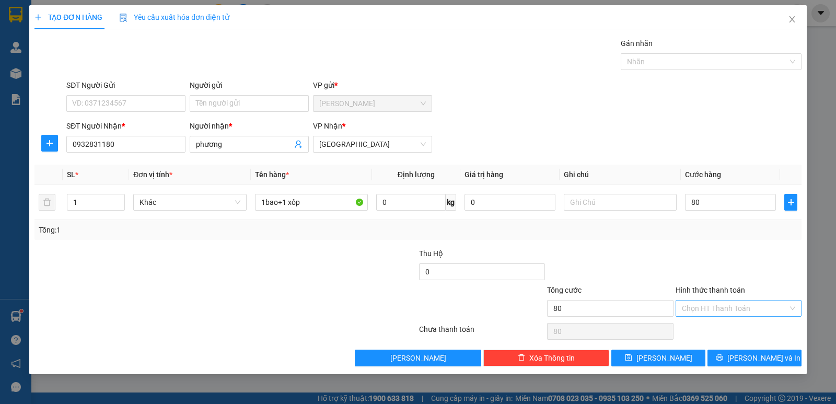
type input "80.000"
click at [708, 303] on input "Hình thức thanh toán" at bounding box center [735, 308] width 106 height 16
click at [694, 324] on div "Tại văn phòng" at bounding box center [738, 328] width 113 height 11
type input "0"
click at [748, 361] on span "Lưu và In" at bounding box center [763, 357] width 73 height 11
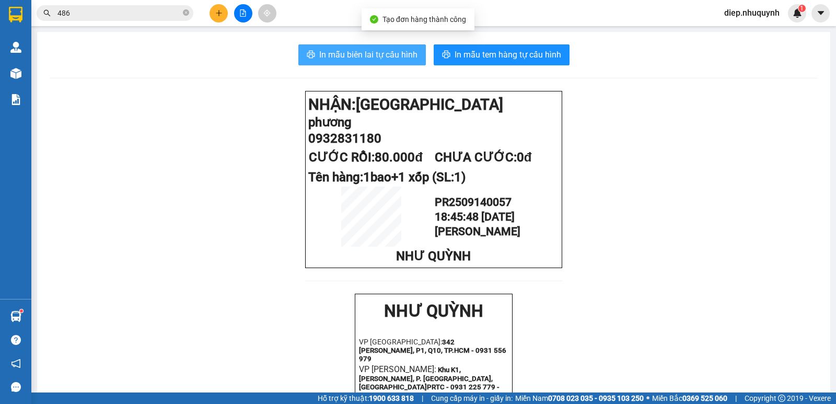
click at [392, 58] on span "In mẫu biên lai tự cấu hình" at bounding box center [368, 54] width 98 height 13
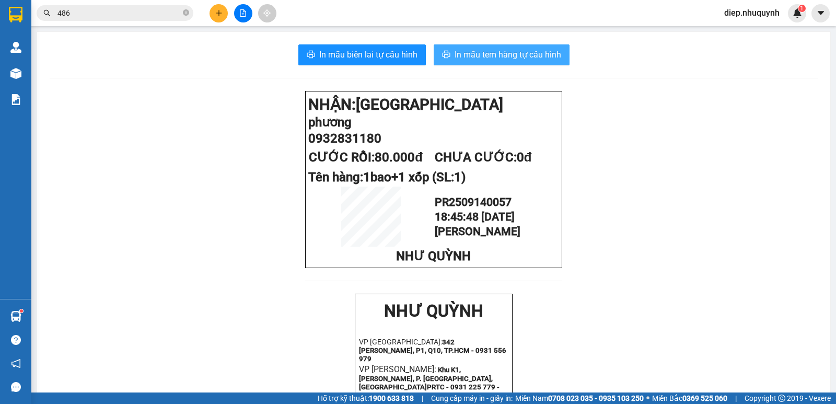
click at [511, 53] on span "In mẫu tem hàng tự cấu hình" at bounding box center [507, 54] width 107 height 13
click at [215, 12] on icon "plus" at bounding box center [218, 12] width 7 height 7
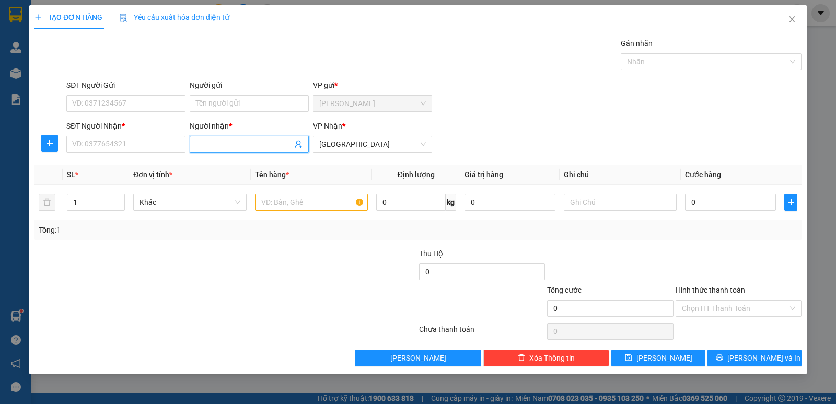
click at [244, 143] on input "Người nhận *" at bounding box center [244, 143] width 96 height 11
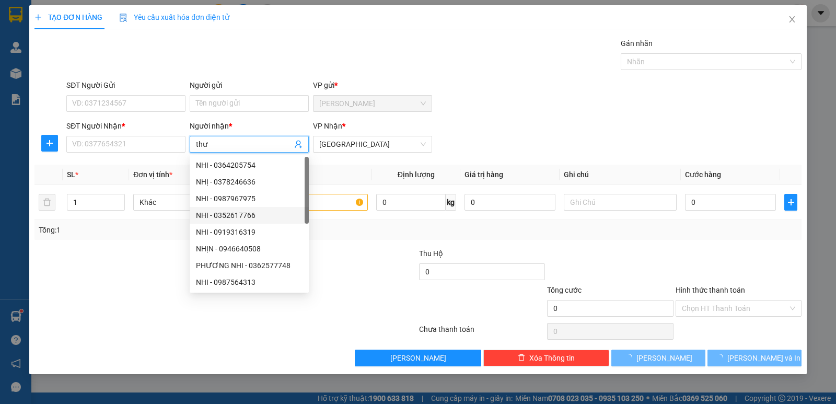
type input "thư"
click at [384, 255] on div at bounding box center [354, 266] width 128 height 37
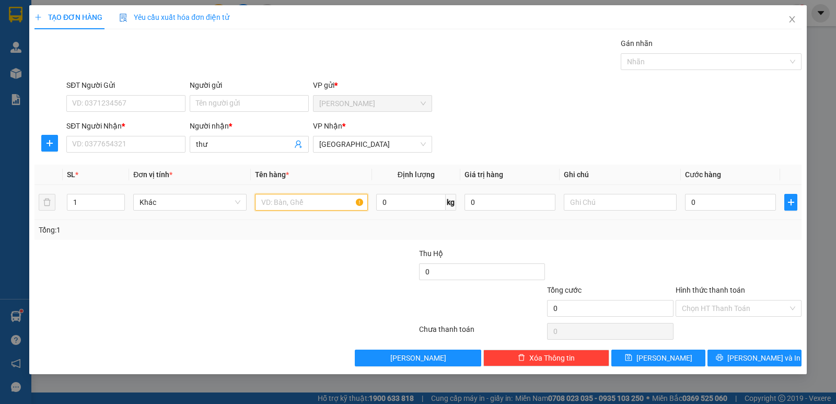
click at [330, 205] on input "text" at bounding box center [311, 202] width 113 height 17
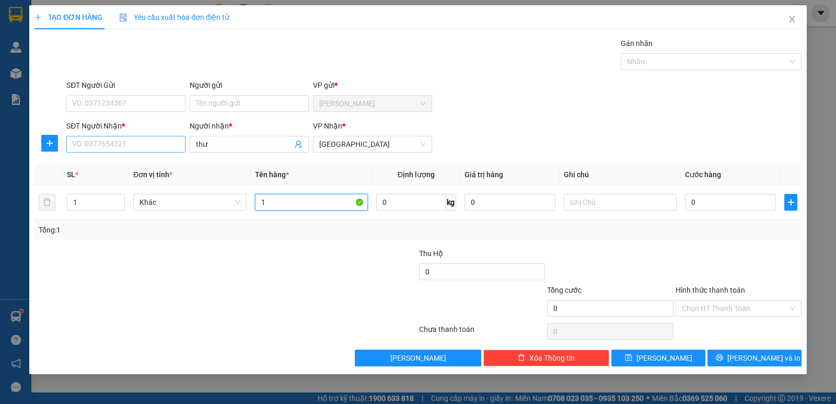
type input "1"
click at [153, 151] on input "SĐT Người Nhận *" at bounding box center [125, 144] width 119 height 17
type input "0902028917"
click at [126, 163] on div "0902028917 - thư" at bounding box center [126, 164] width 107 height 11
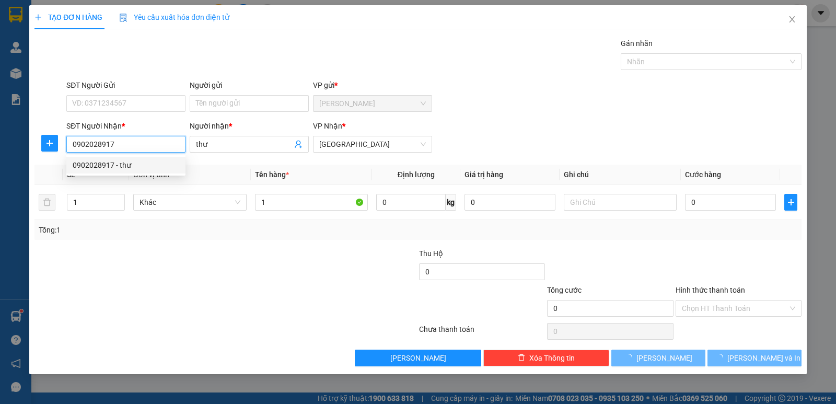
type input "20.000"
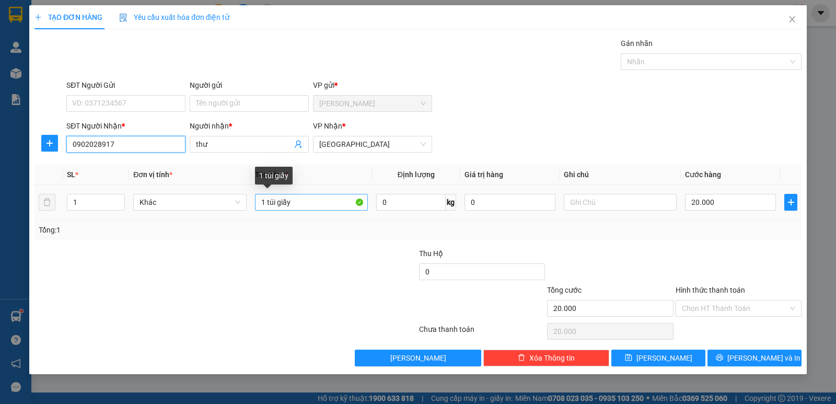
type input "0902028917"
drag, startPoint x: 278, startPoint y: 204, endPoint x: 296, endPoint y: 208, distance: 18.4
click at [296, 208] on input "1 túi giấy" at bounding box center [311, 202] width 113 height 17
type input "1 túi vải"
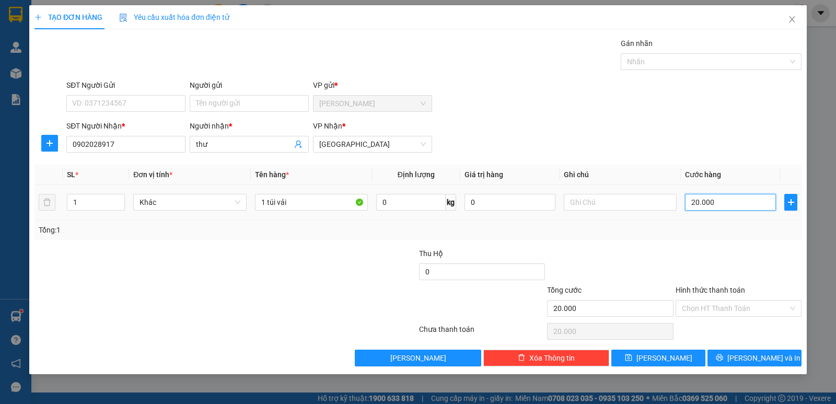
type input "3"
type input "30"
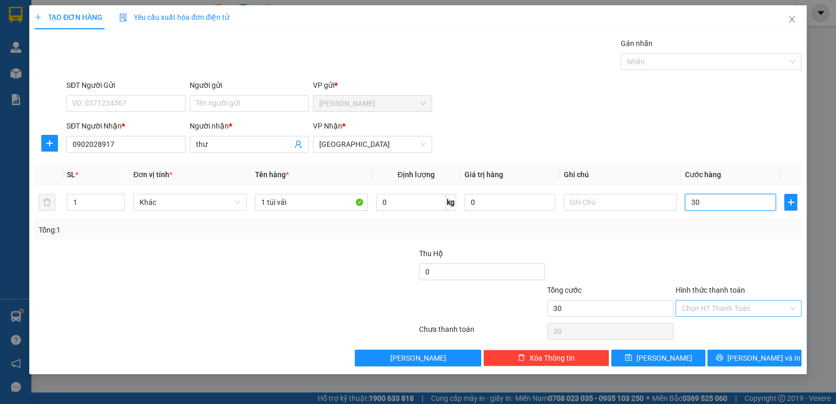
type input "30"
type input "30.000"
drag, startPoint x: 716, startPoint y: 312, endPoint x: 723, endPoint y: 330, distance: 19.2
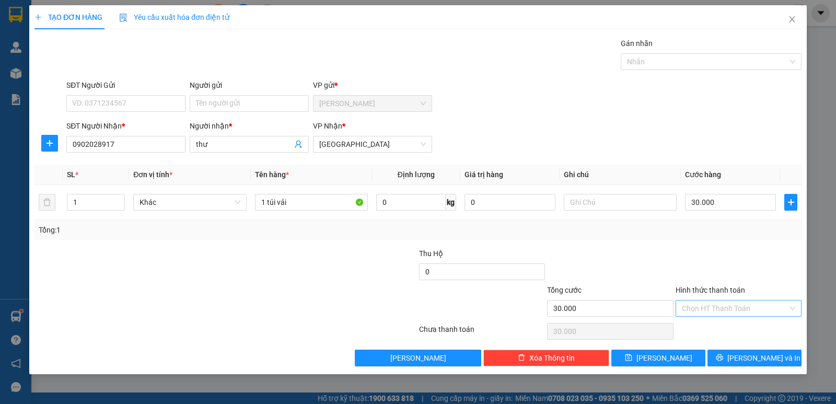
click at [714, 311] on input "Hình thức thanh toán" at bounding box center [735, 308] width 106 height 16
click at [723, 330] on div "Tại văn phòng" at bounding box center [738, 328] width 113 height 11
type input "0"
click at [751, 352] on span "Lưu và In" at bounding box center [763, 357] width 73 height 11
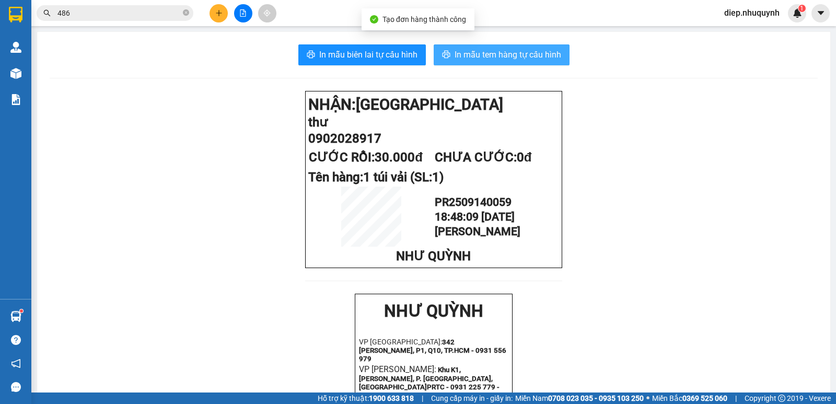
click at [541, 50] on span "In mẫu tem hàng tự cấu hình" at bounding box center [507, 54] width 107 height 13
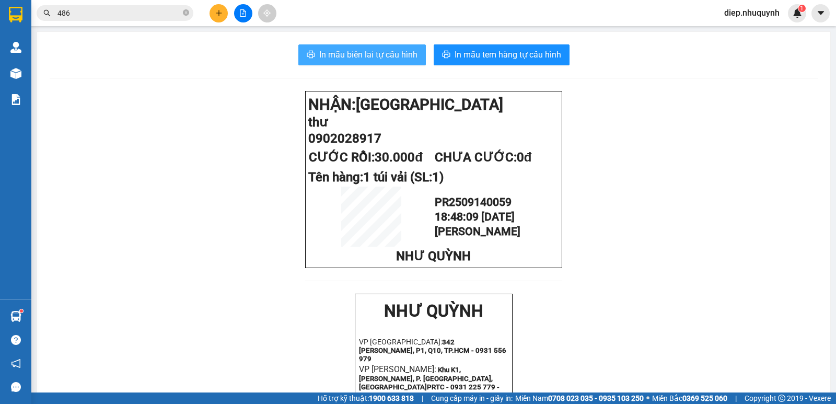
click at [386, 57] on span "In mẫu biên lai tự cấu hình" at bounding box center [368, 54] width 98 height 13
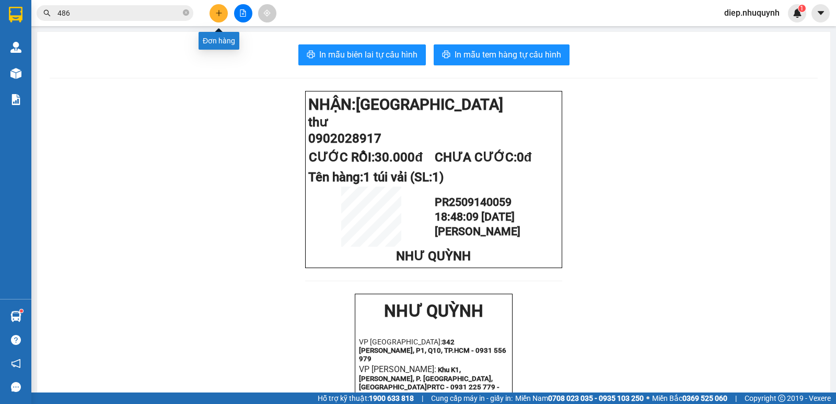
click at [217, 13] on icon "plus" at bounding box center [218, 12] width 7 height 7
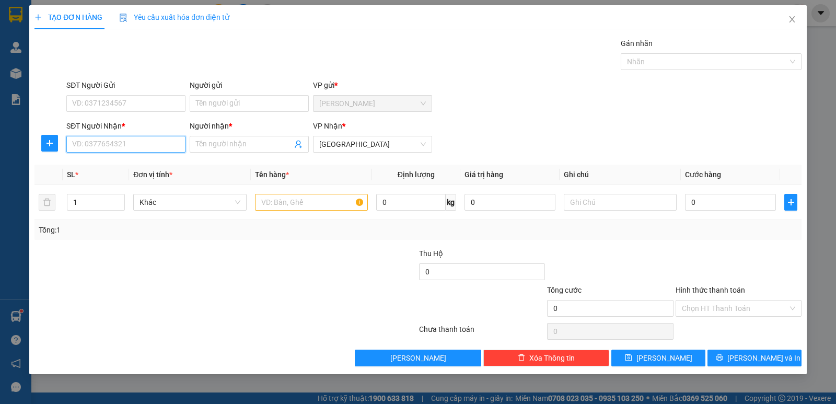
click at [137, 142] on input "SĐT Người Nhận *" at bounding box center [125, 144] width 119 height 17
type input "0938727166"
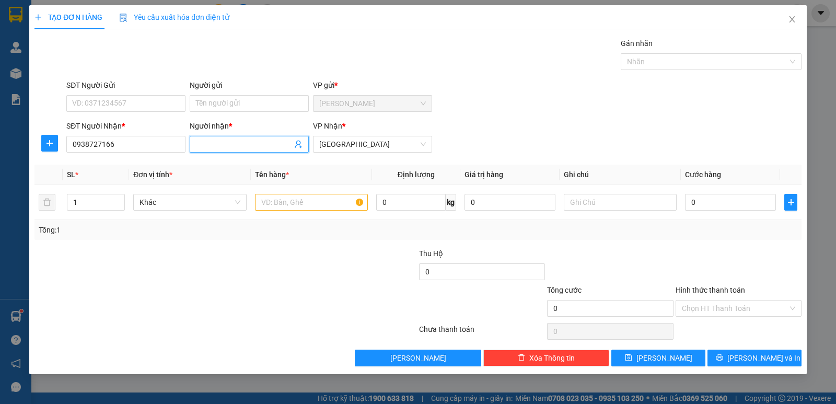
click at [236, 145] on input "Người nhận *" at bounding box center [244, 143] width 96 height 11
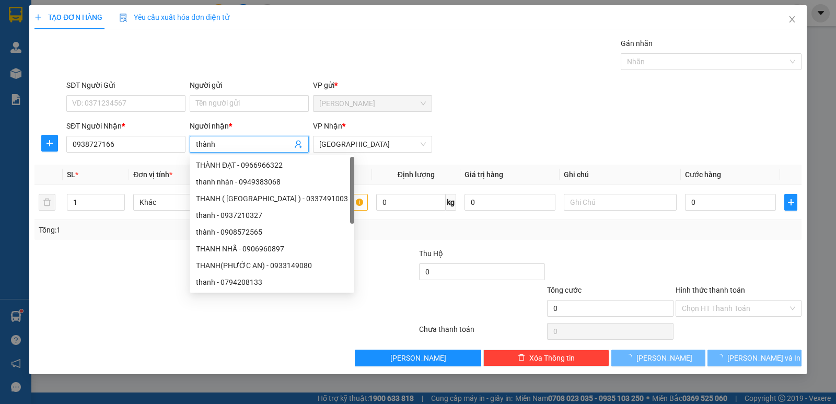
type input "thành"
click at [374, 231] on div "Tổng: 1" at bounding box center [418, 229] width 758 height 11
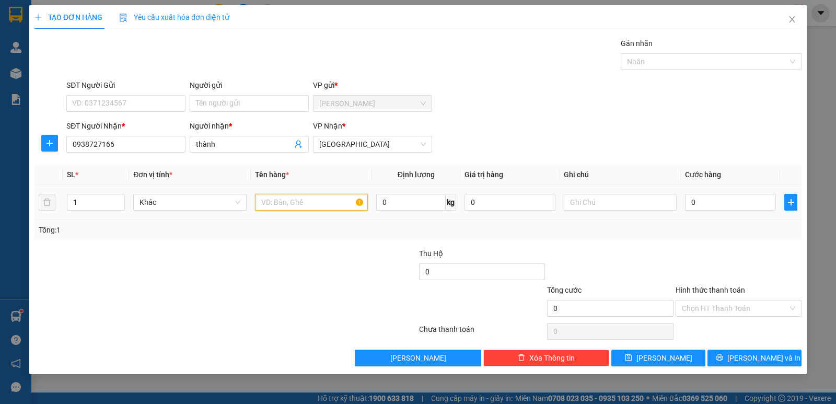
click at [337, 210] on input "text" at bounding box center [311, 202] width 113 height 17
click at [337, 209] on input "text" at bounding box center [311, 202] width 113 height 17
type input "1 thùng"
click at [714, 201] on input "0" at bounding box center [730, 202] width 91 height 17
type input "3"
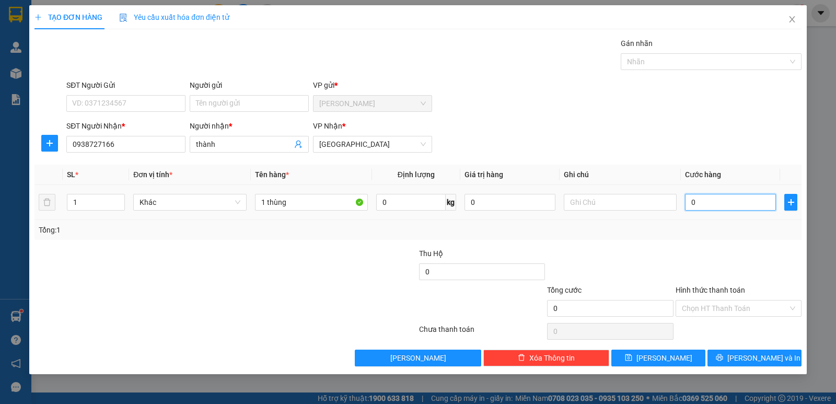
type input "3"
type input "30"
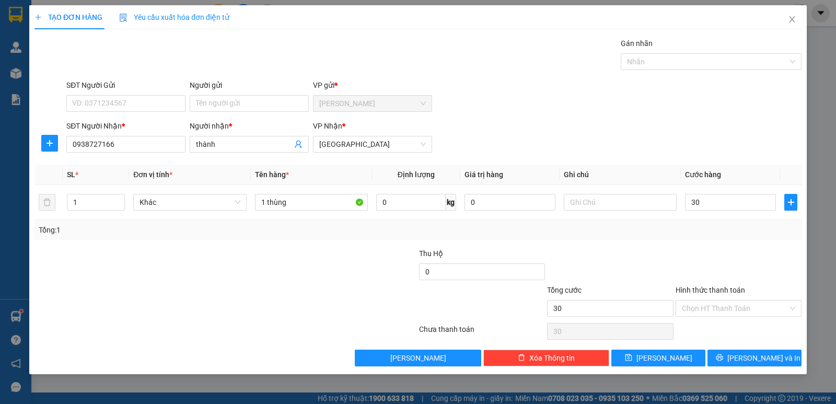
type input "30.000"
click at [734, 317] on div "Hình thức thanh toán Chọn HT Thanh Toán" at bounding box center [738, 302] width 126 height 37
drag, startPoint x: 731, startPoint y: 306, endPoint x: 729, endPoint y: 318, distance: 12.7
click at [731, 306] on input "Hình thức thanh toán" at bounding box center [735, 308] width 106 height 16
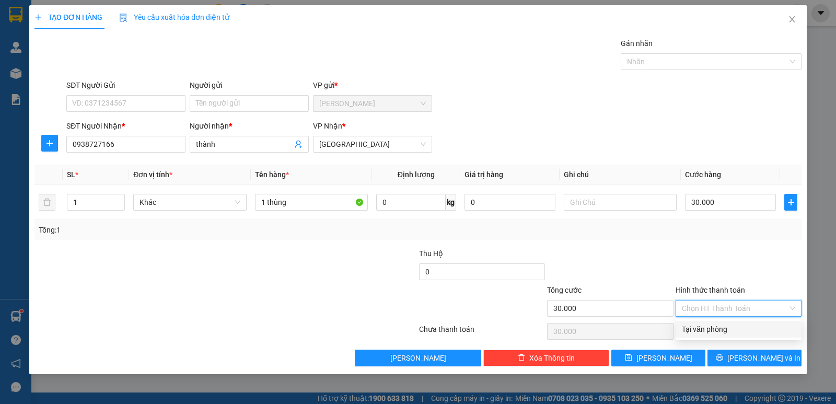
click at [731, 326] on div "Tại văn phòng" at bounding box center [738, 328] width 113 height 11
type input "0"
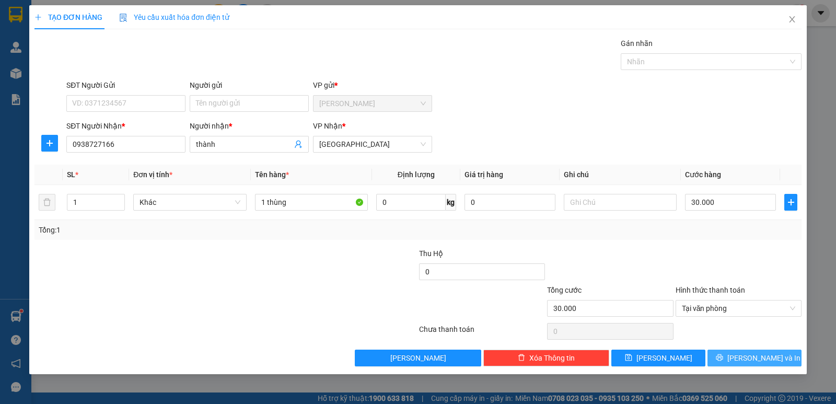
click at [757, 359] on span "Lưu và In" at bounding box center [763, 357] width 73 height 11
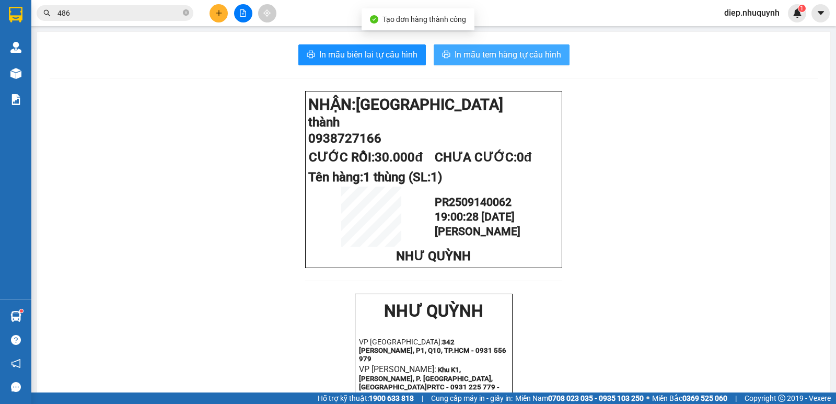
click at [528, 61] on span "In mẫu tem hàng tự cấu hình" at bounding box center [507, 54] width 107 height 13
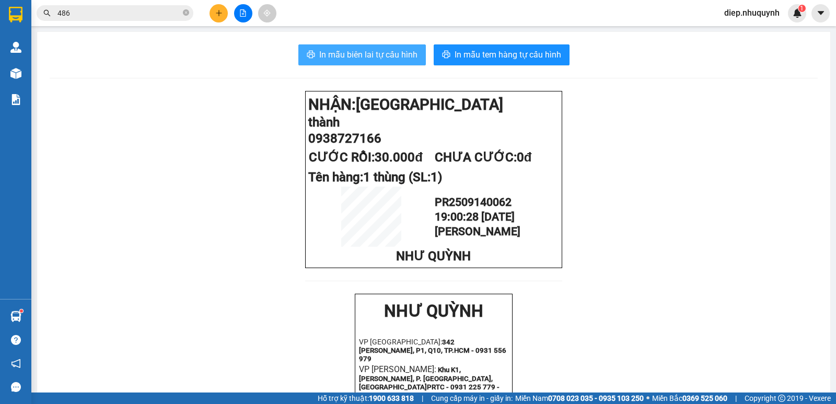
drag, startPoint x: 372, startPoint y: 63, endPoint x: 374, endPoint y: 73, distance: 10.7
click at [371, 63] on button "In mẫu biên lai tự cấu hình" at bounding box center [361, 54] width 127 height 21
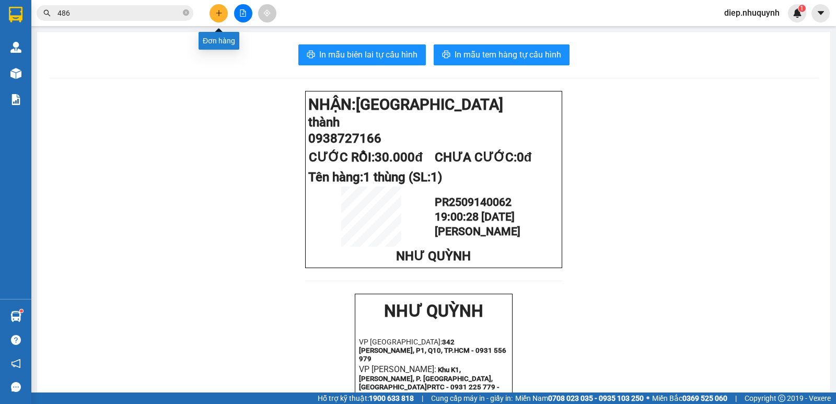
click at [222, 15] on button at bounding box center [218, 13] width 18 height 18
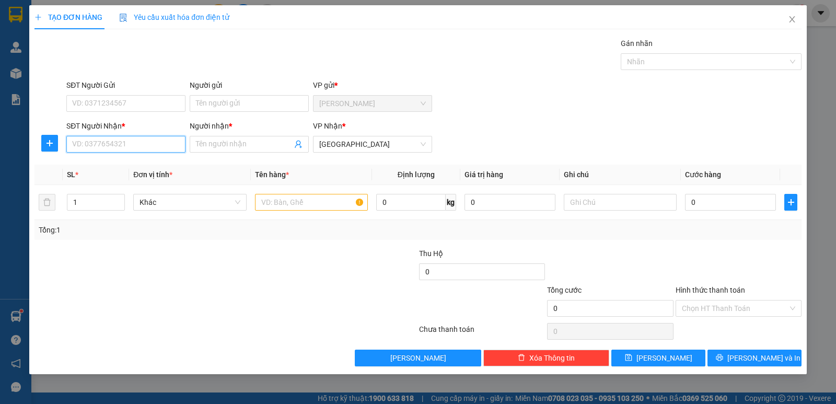
click at [142, 144] on input "SĐT Người Nhận *" at bounding box center [125, 144] width 119 height 17
click at [161, 144] on input "SĐT Người Nhận *" at bounding box center [125, 144] width 119 height 17
type input "0937992846"
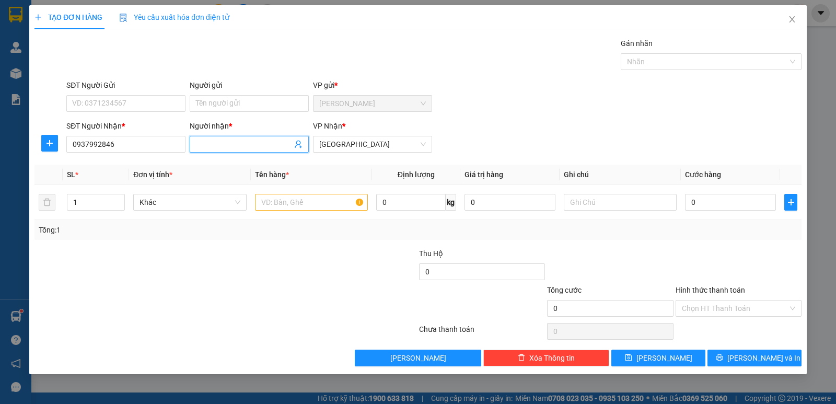
click at [228, 138] on span at bounding box center [249, 144] width 119 height 17
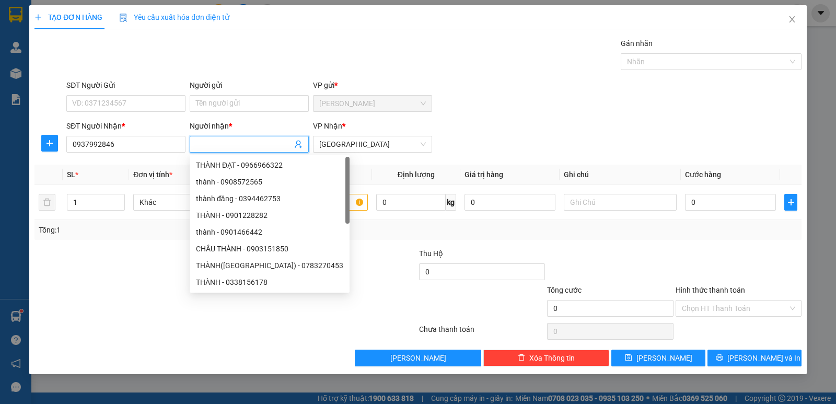
click at [236, 142] on input "Người nhận *" at bounding box center [244, 143] width 96 height 11
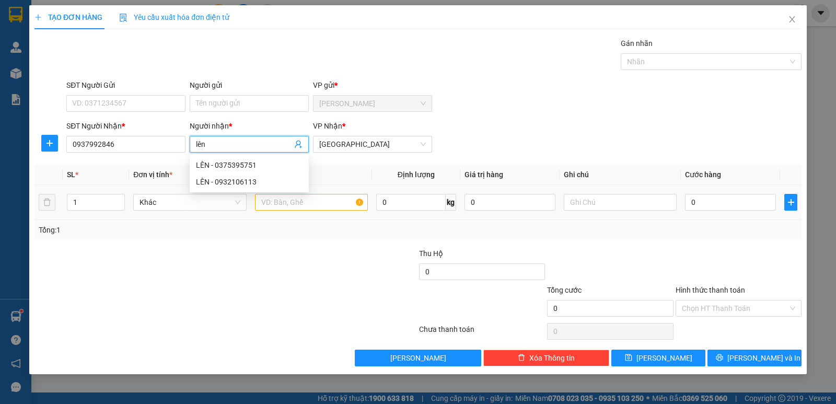
type input "lên"
click at [332, 202] on input "text" at bounding box center [311, 202] width 113 height 17
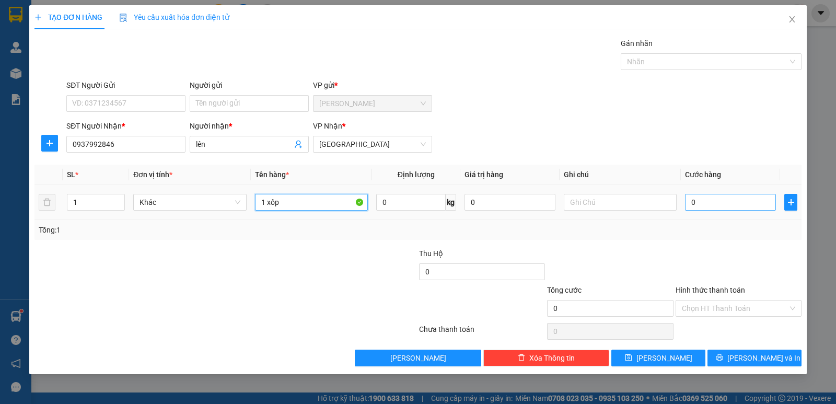
type input "1 xốp"
click at [729, 204] on input "0" at bounding box center [730, 202] width 91 height 17
type input "3"
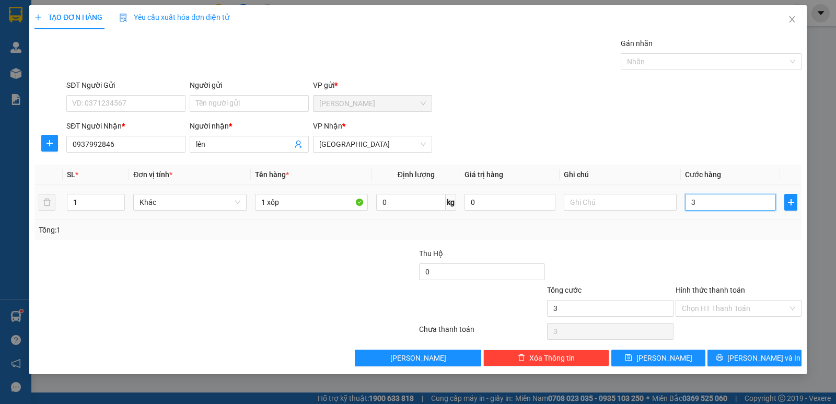
type input "30"
type input "30.000"
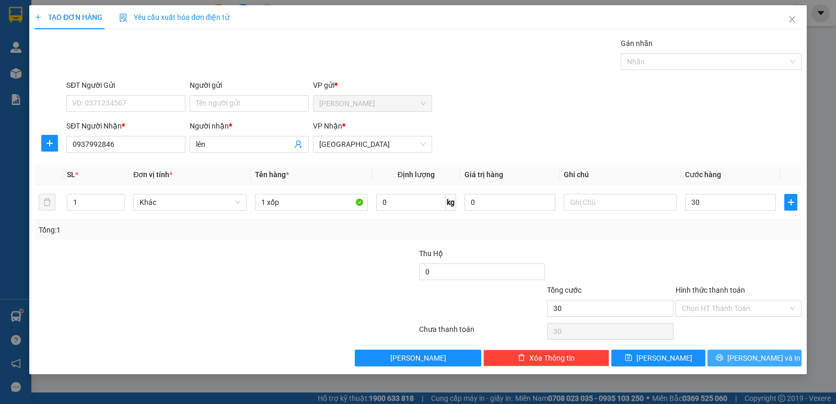
type input "30.000"
click at [744, 357] on button "Lưu và In" at bounding box center [754, 357] width 94 height 17
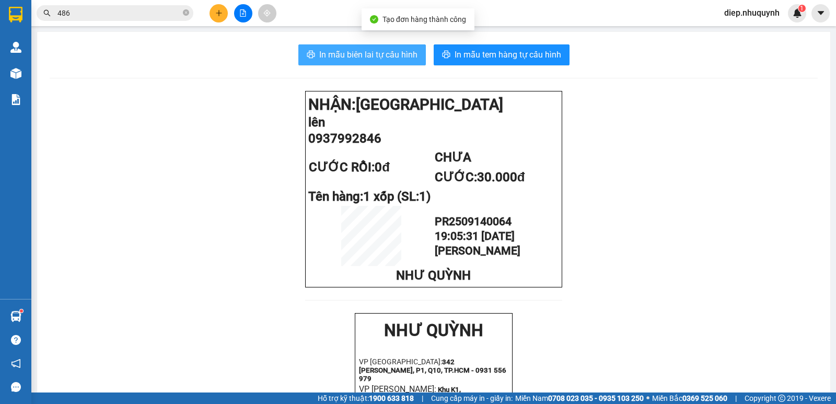
click at [378, 52] on span "In mẫu biên lai tự cấu hình" at bounding box center [368, 54] width 98 height 13
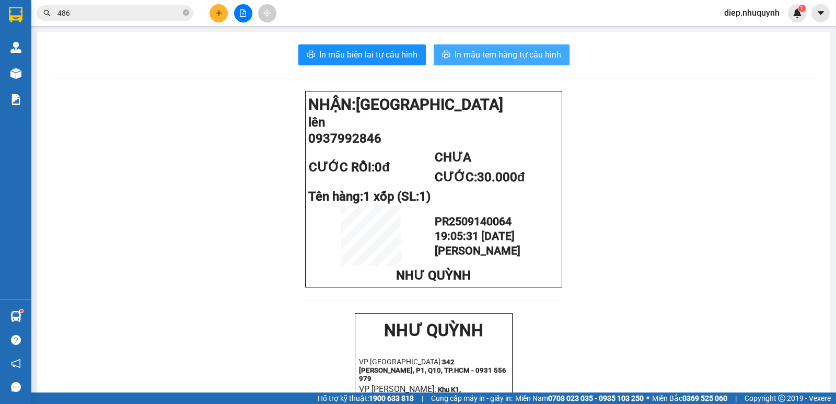
click at [517, 63] on button "In mẫu tem hàng tự cấu hình" at bounding box center [502, 54] width 136 height 21
click at [215, 14] on icon "plus" at bounding box center [218, 12] width 7 height 7
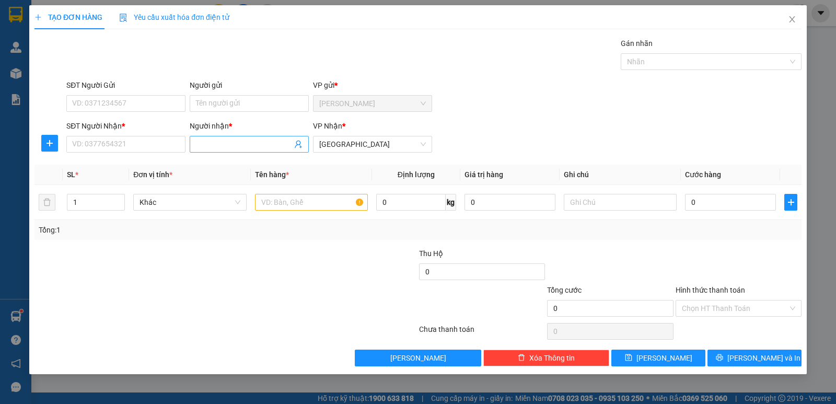
click at [226, 148] on input "Người nhận *" at bounding box center [244, 143] width 96 height 11
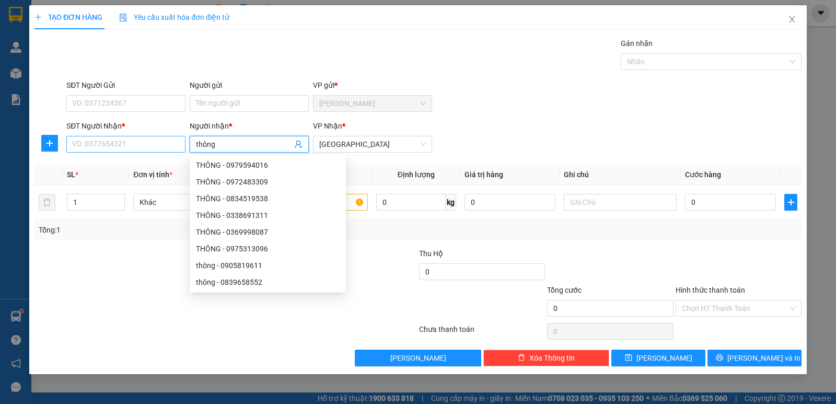
type input "thông"
click at [110, 144] on input "SĐT Người Nhận *" at bounding box center [125, 144] width 119 height 17
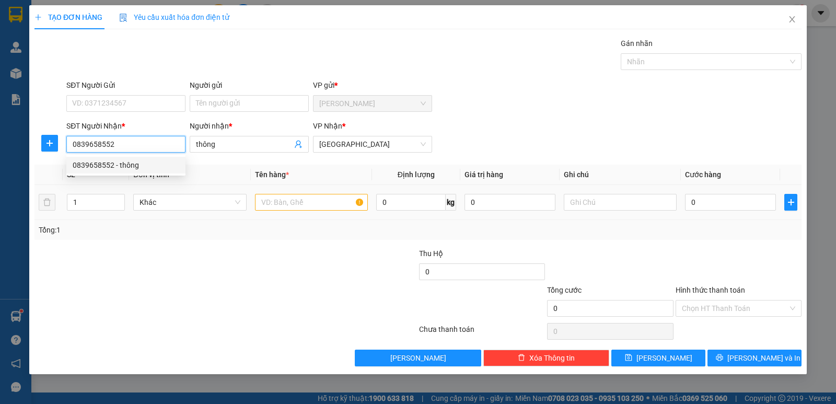
type input "0839658552"
click at [297, 198] on input "text" at bounding box center [311, 202] width 113 height 17
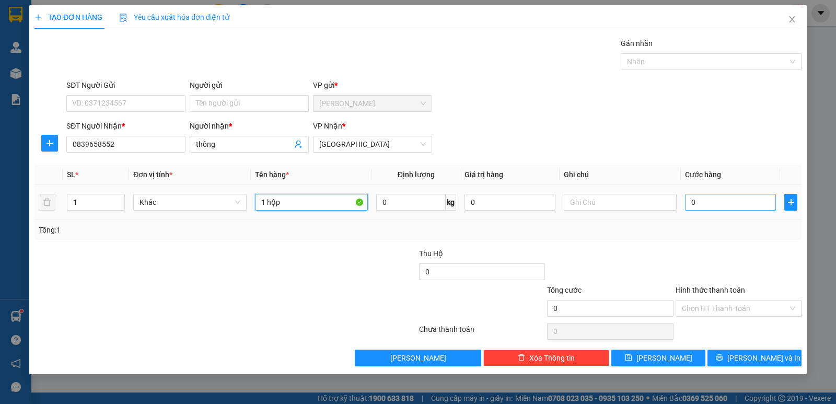
type input "1 hộp"
click at [718, 198] on input "0" at bounding box center [730, 202] width 91 height 17
type input "2"
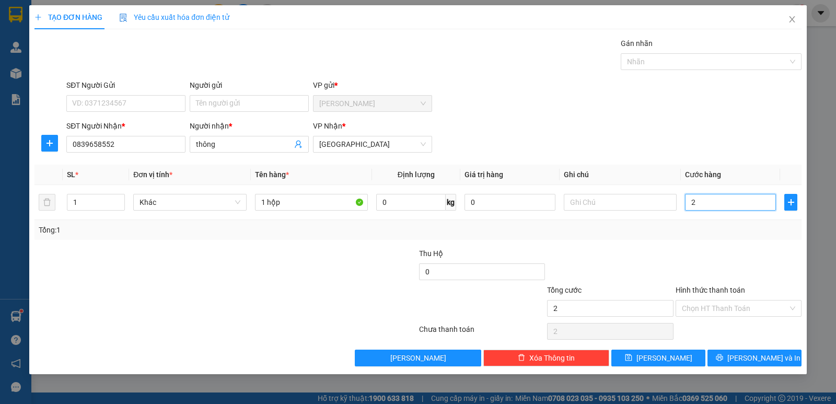
type input "20"
type input "20.000"
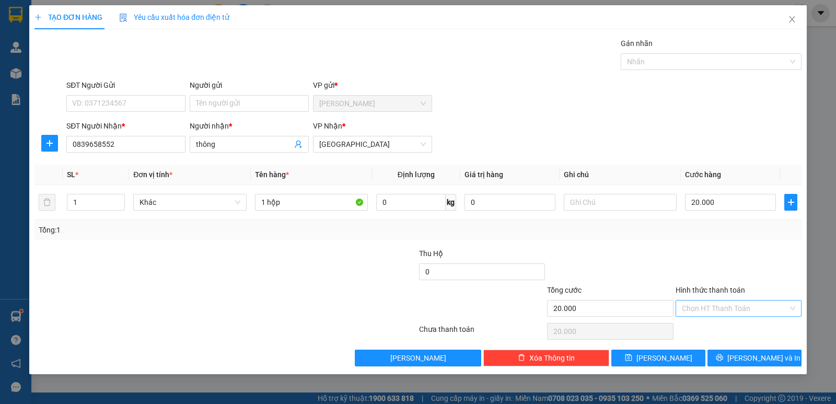
click at [706, 302] on input "Hình thức thanh toán" at bounding box center [735, 308] width 106 height 16
click at [706, 325] on div "Tại văn phòng" at bounding box center [738, 328] width 113 height 11
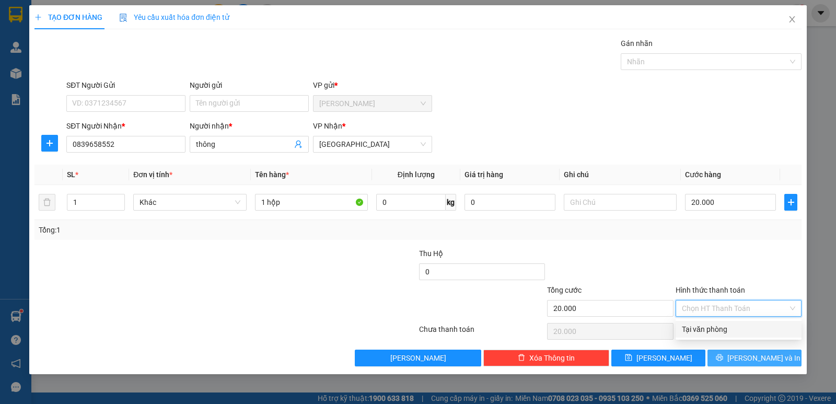
type input "0"
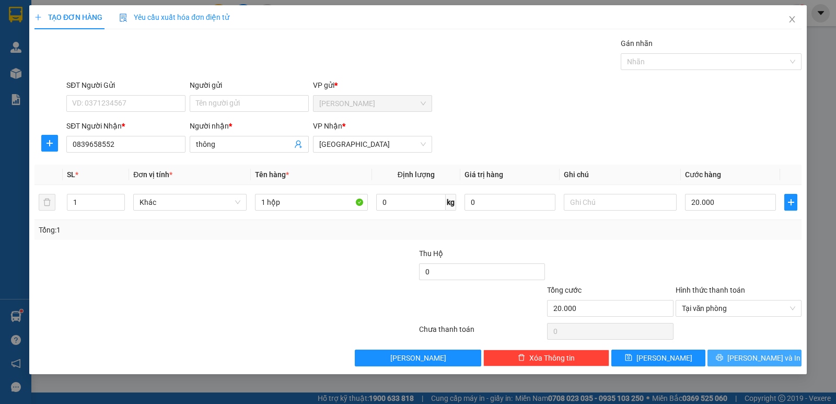
drag, startPoint x: 750, startPoint y: 355, endPoint x: 714, endPoint y: 347, distance: 36.3
click at [750, 355] on span "Lưu và In" at bounding box center [763, 357] width 73 height 11
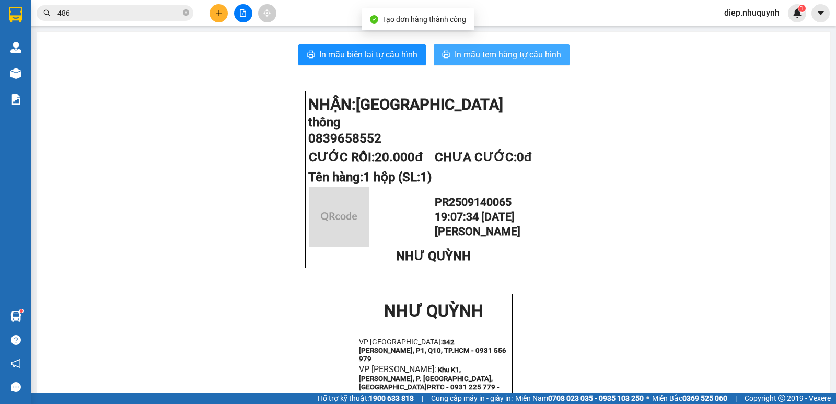
click at [465, 51] on span "In mẫu tem hàng tự cấu hình" at bounding box center [507, 54] width 107 height 13
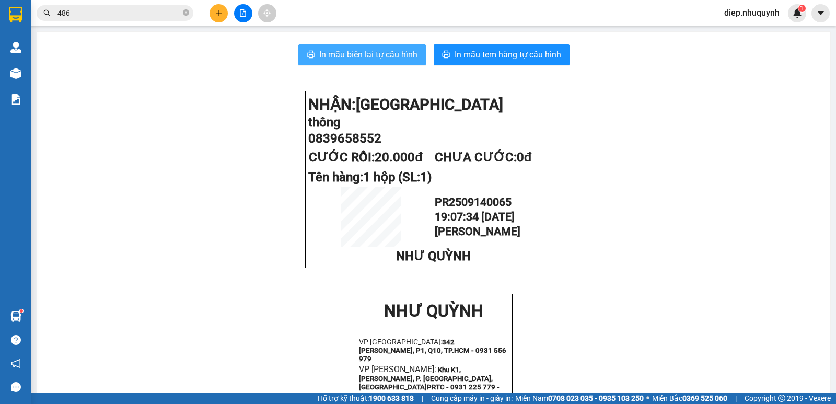
click at [381, 62] on button "In mẫu biên lai tự cấu hình" at bounding box center [361, 54] width 127 height 21
